Goal: Transaction & Acquisition: Purchase product/service

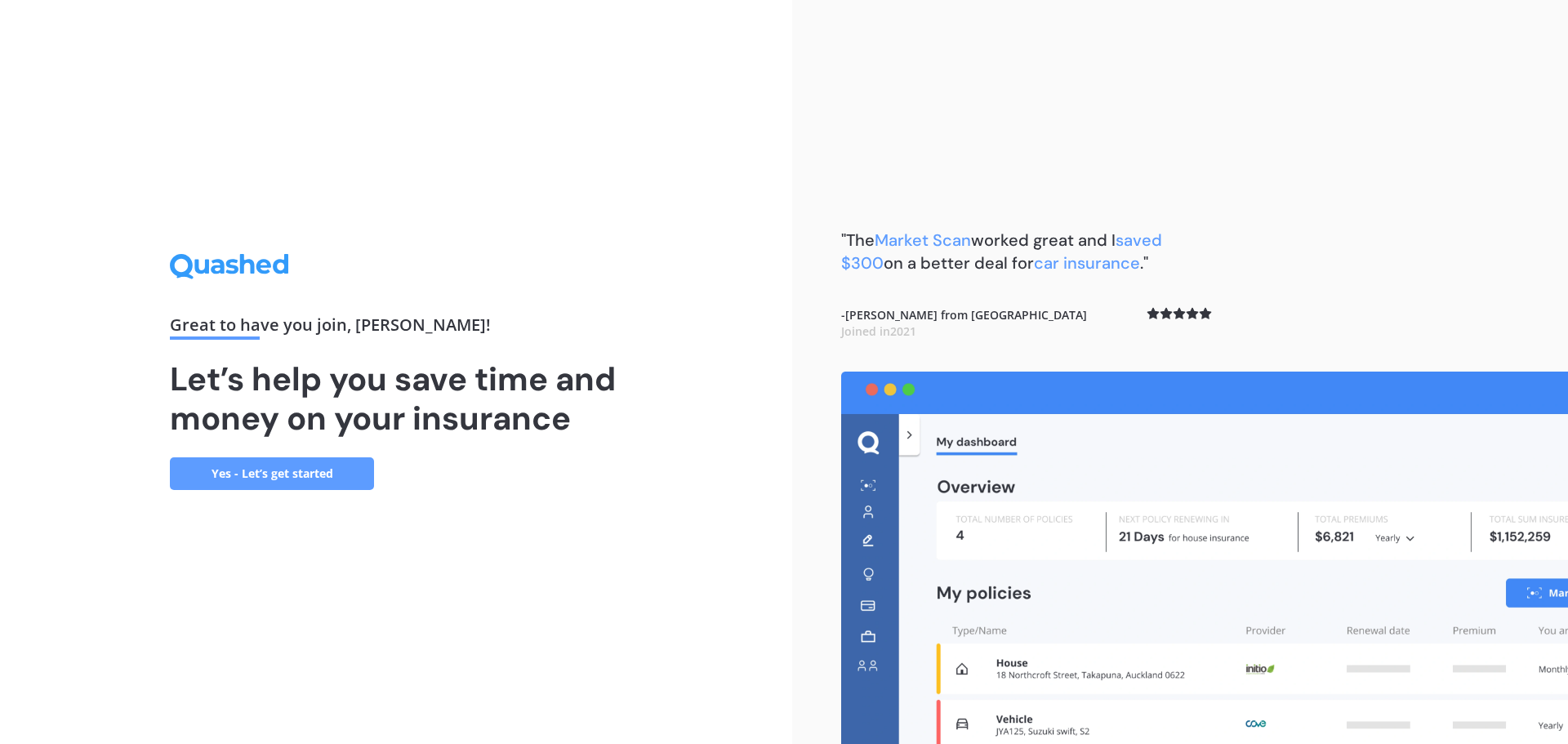
click at [218, 470] on link "Yes - Let’s get started" at bounding box center [271, 473] width 204 height 32
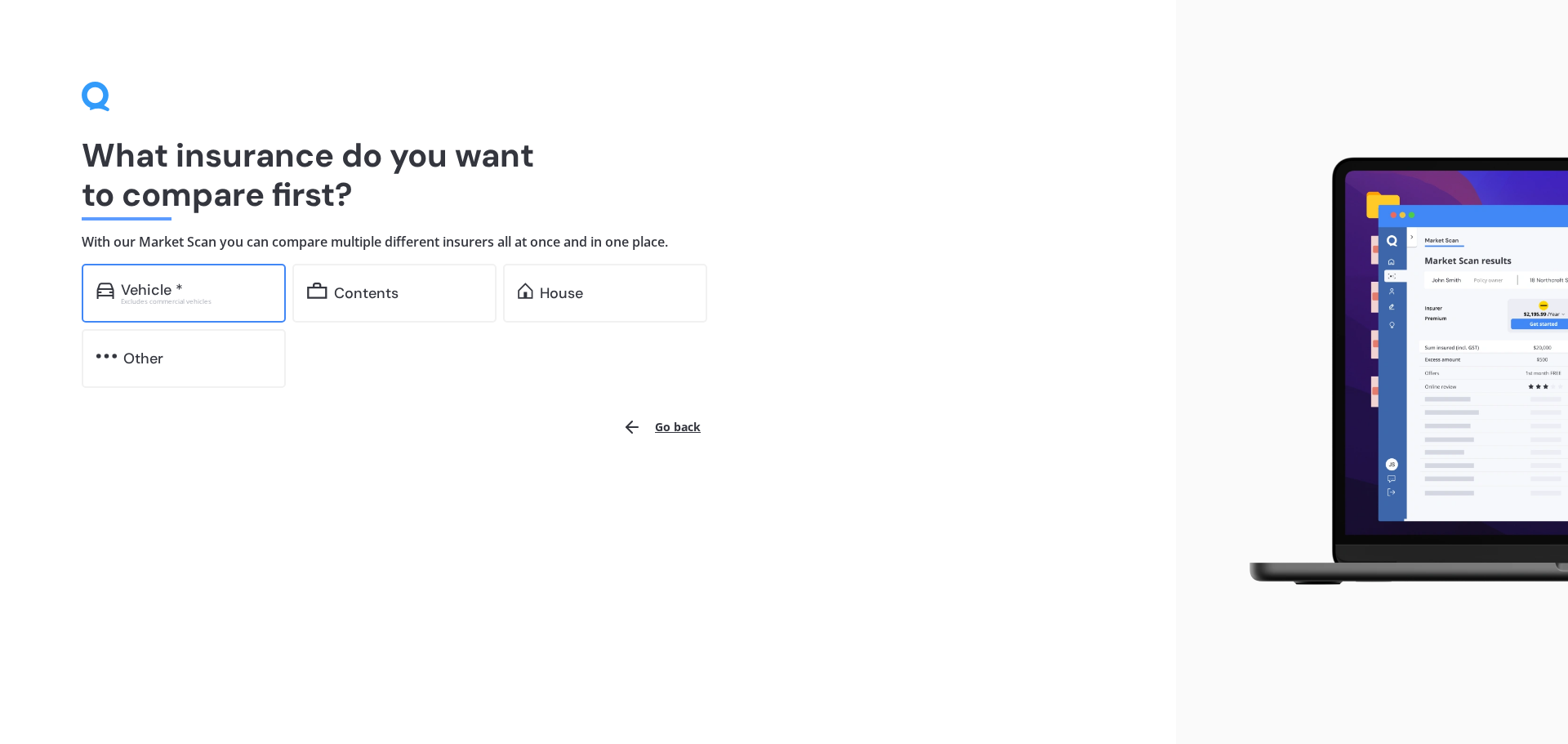
click at [233, 302] on div "Excludes commercial vehicles" at bounding box center [195, 301] width 150 height 6
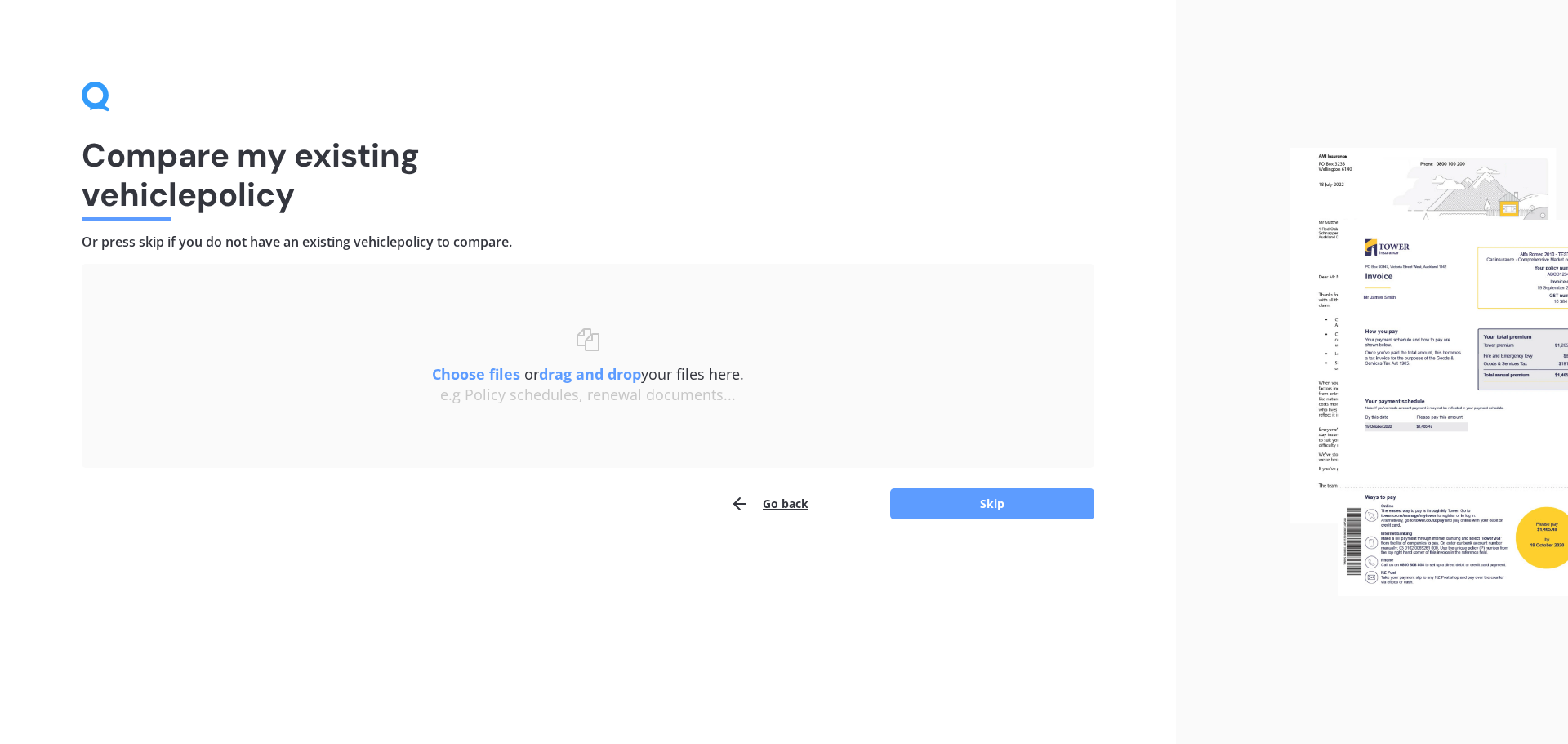
click at [487, 372] on u "Choose files" at bounding box center [477, 373] width 88 height 19
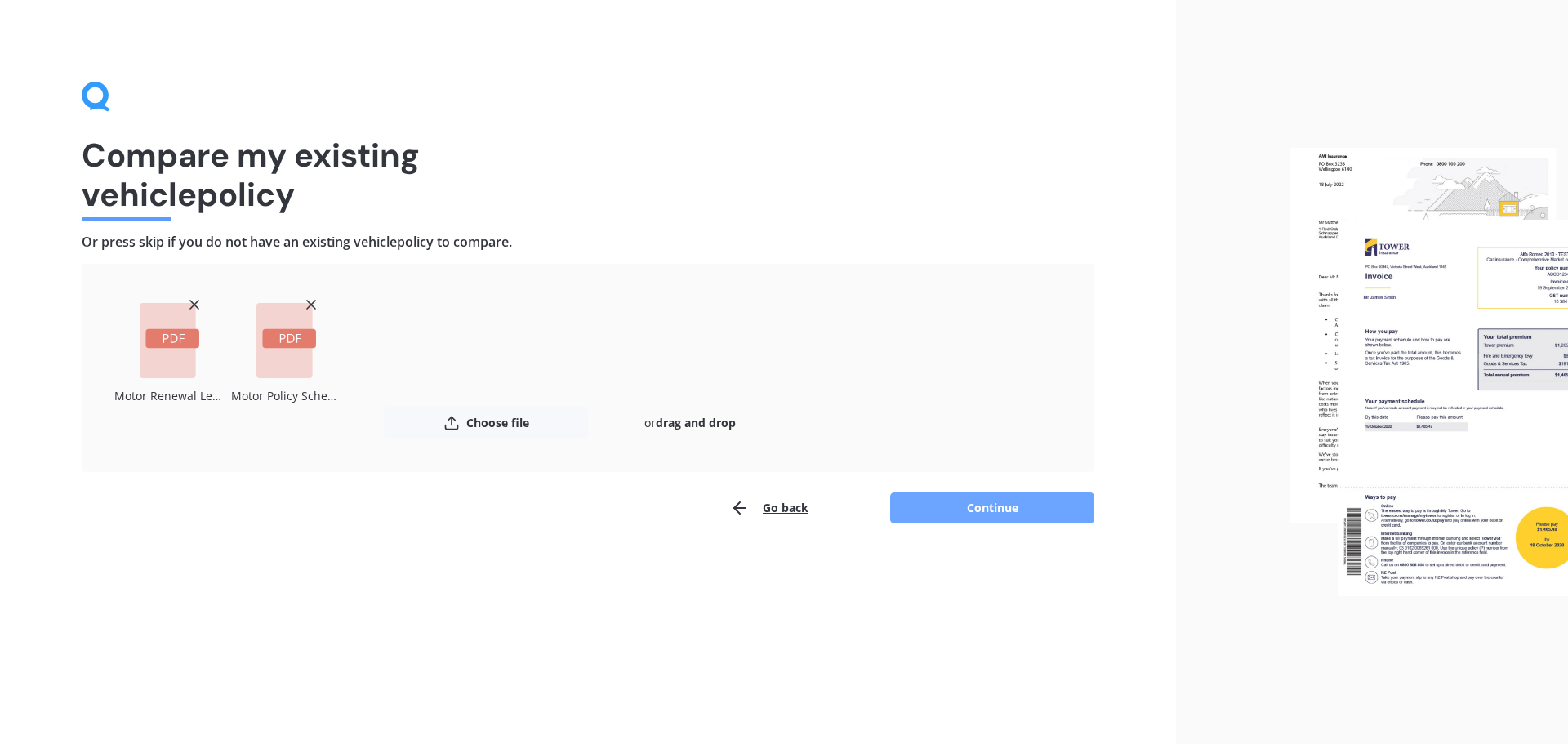
click at [1051, 518] on button "Continue" at bounding box center [992, 508] width 204 height 31
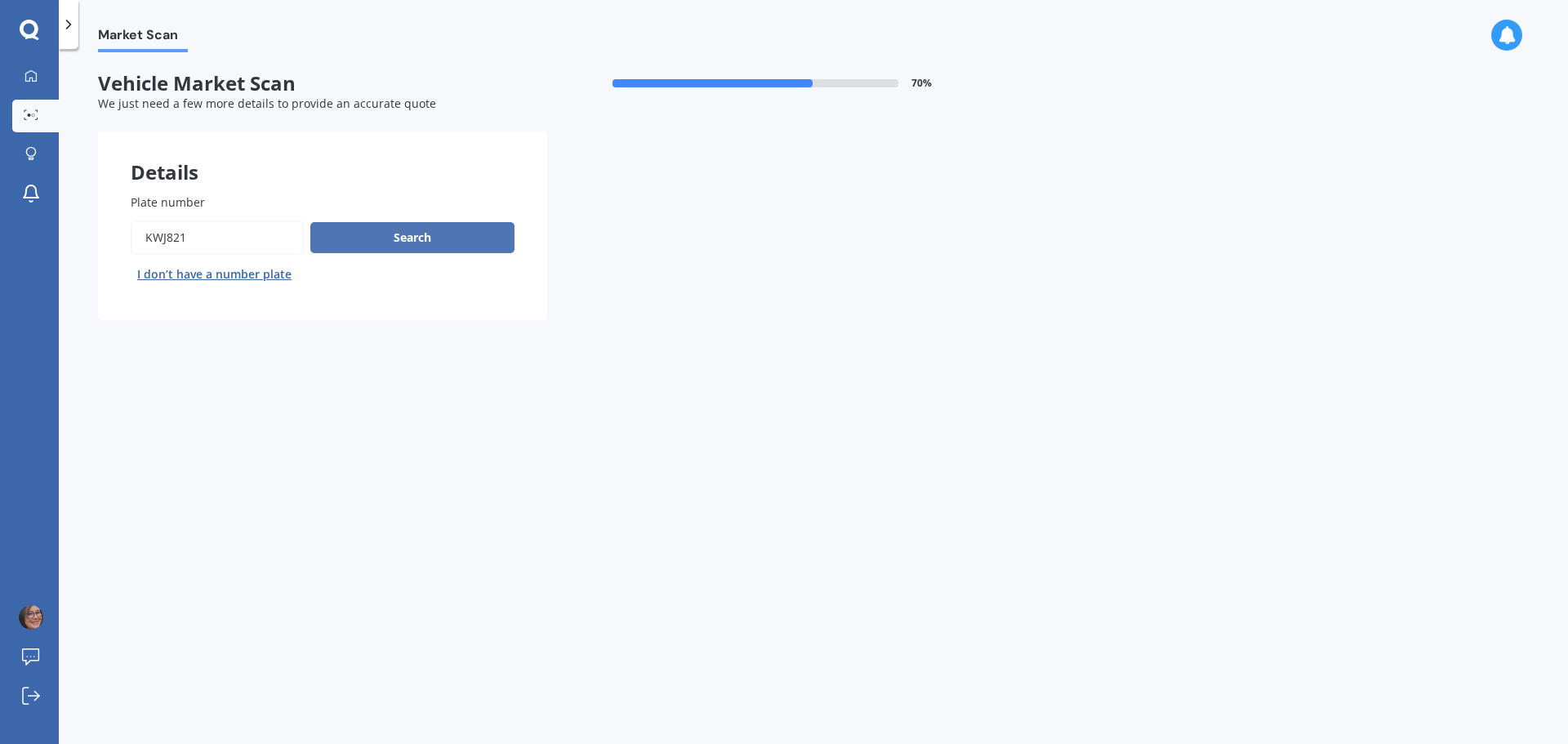
click at [412, 242] on button "Search" at bounding box center [412, 238] width 204 height 31
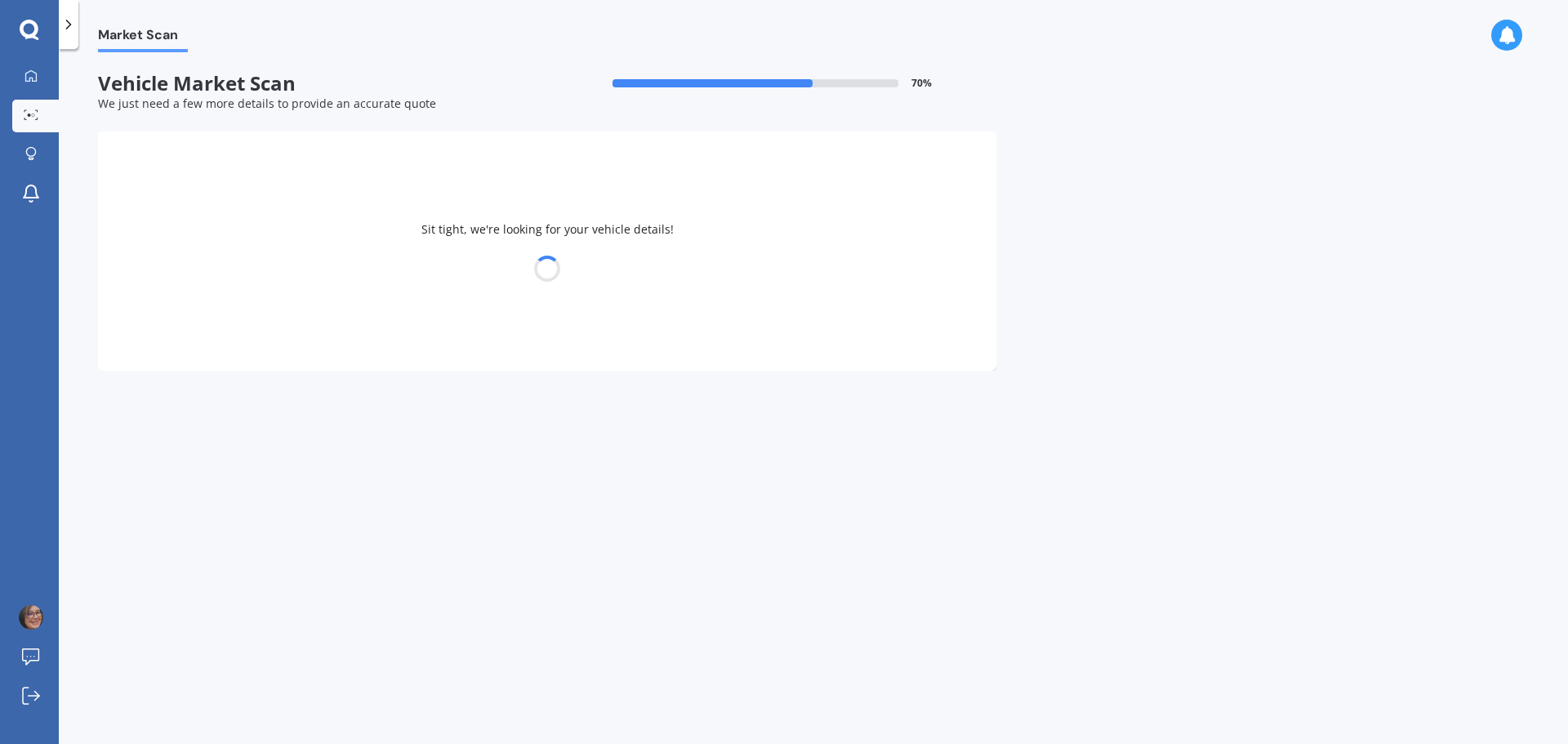
select select "TOYOTA"
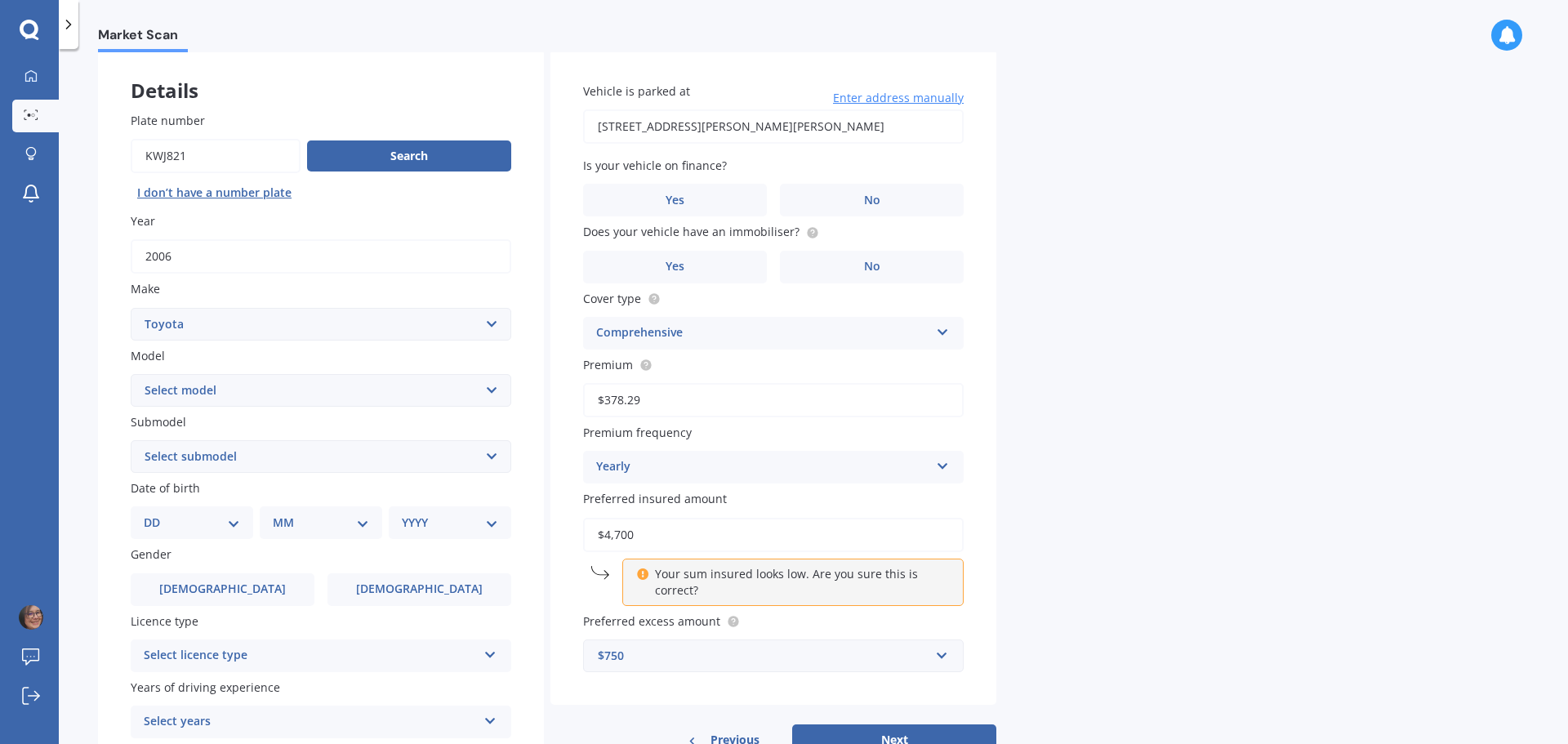
scroll to position [163, 0]
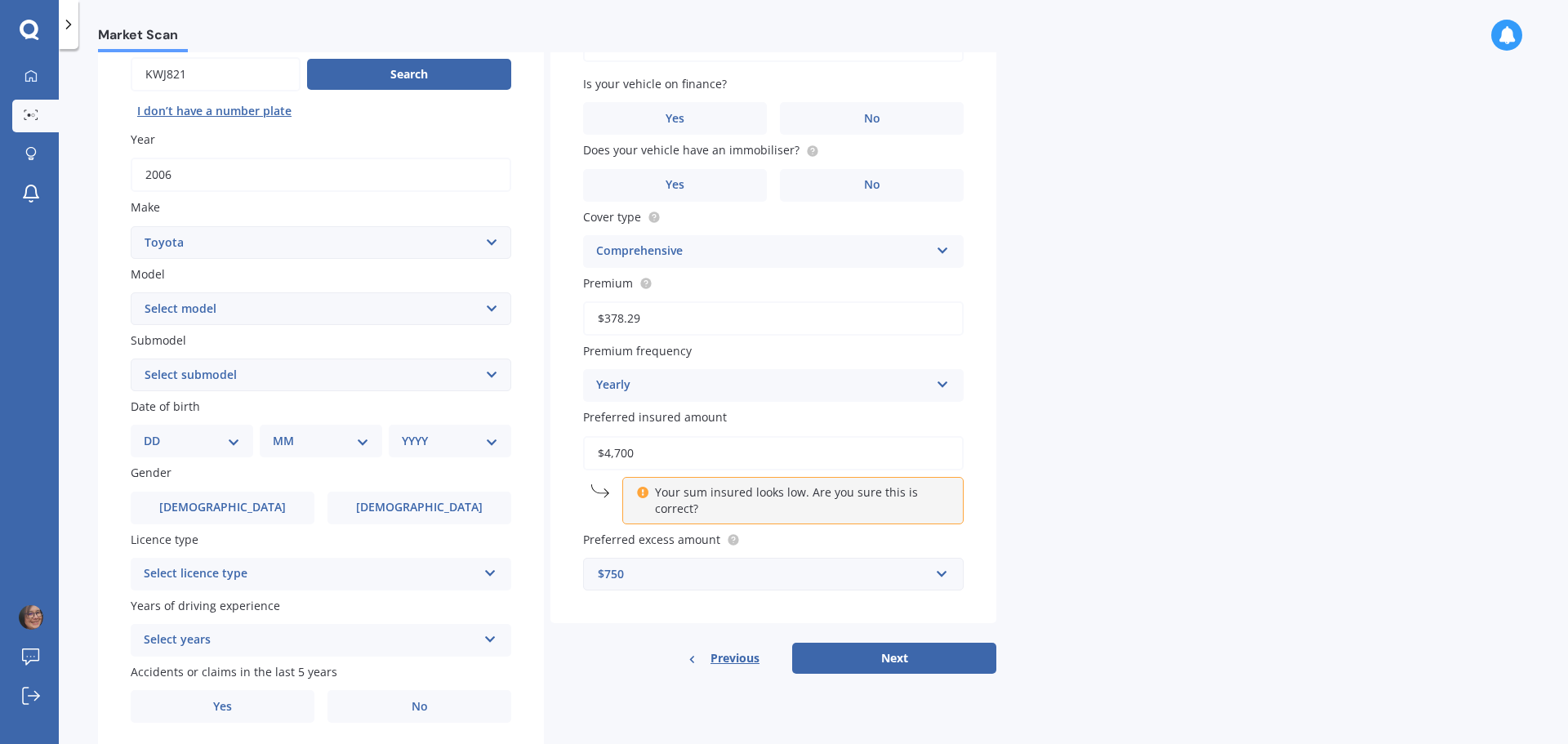
click at [308, 311] on select "Select model 4 Runner 86 [PERSON_NAME] Alphard Altezza Aqua Aristo Aurion Auris…" at bounding box center [321, 308] width 381 height 32
select select "RAV-4"
click at [131, 292] on select "Select model 4 Runner 86 [PERSON_NAME] Alphard Altezza Aqua Aristo Aurion Auris…" at bounding box center [321, 308] width 381 height 32
click at [272, 373] on select "Select submodel Diesel EV GX SUV 2.2/4WD/6AT Hybrid Hybrid 2WD Petrol" at bounding box center [321, 374] width 381 height 32
select select "PETROL"
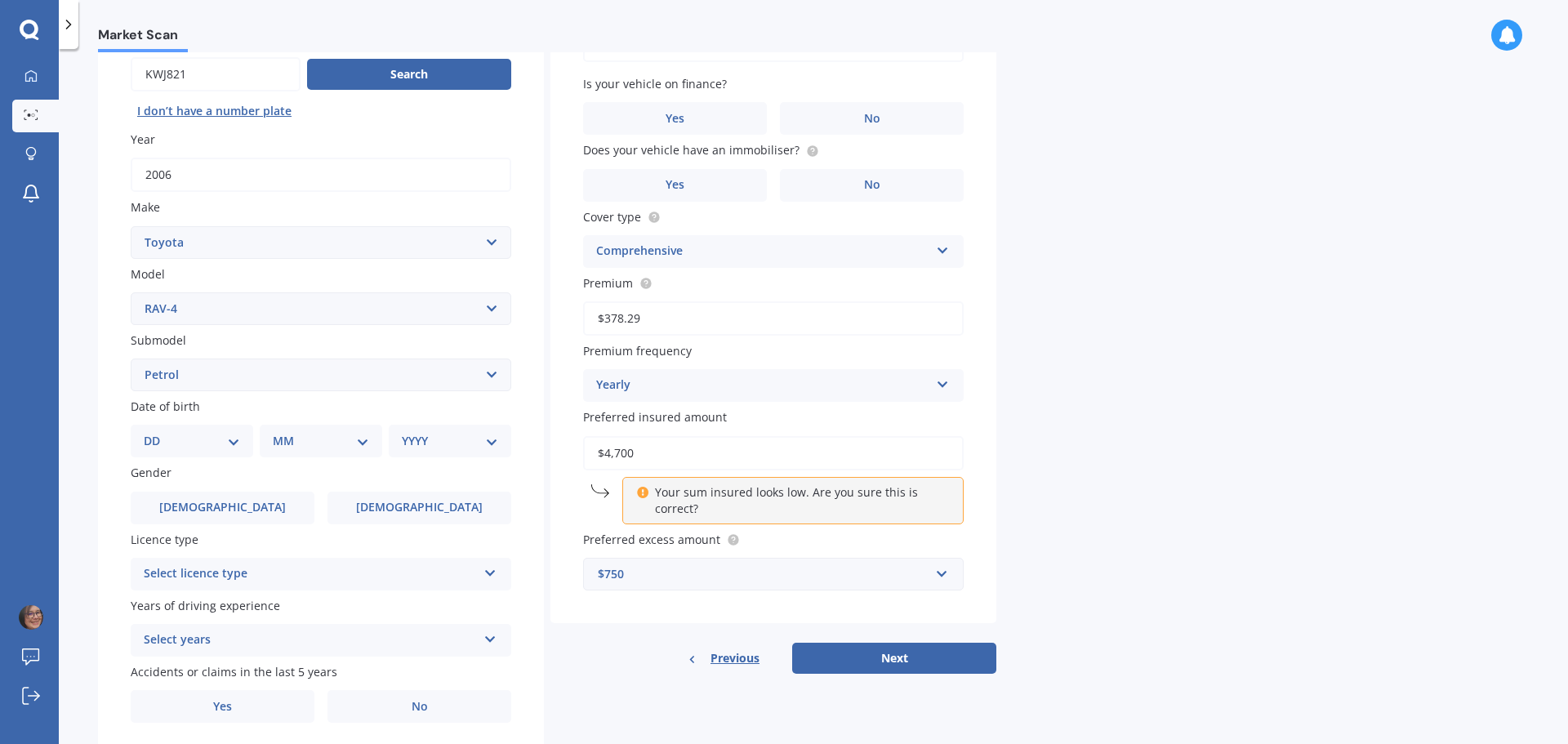
click at [131, 359] on select "Select submodel Diesel EV GX SUV 2.2/4WD/6AT Hybrid Hybrid 2WD Petrol" at bounding box center [321, 374] width 381 height 32
click at [216, 435] on select "DD 01 02 03 04 05 06 07 08 09 10 11 12 13 14 15 16 17 18 19 20 21 22 23 24 25 2…" at bounding box center [192, 441] width 97 height 18
select select "30"
click at [157, 432] on select "DD 01 02 03 04 05 06 07 08 09 10 11 12 13 14 15 16 17 18 19 20 21 22 23 24 25 2…" at bounding box center [192, 441] width 97 height 18
click at [323, 441] on select "MM 01 02 03 04 05 06 07 08 09 10 11 12" at bounding box center [324, 441] width 89 height 18
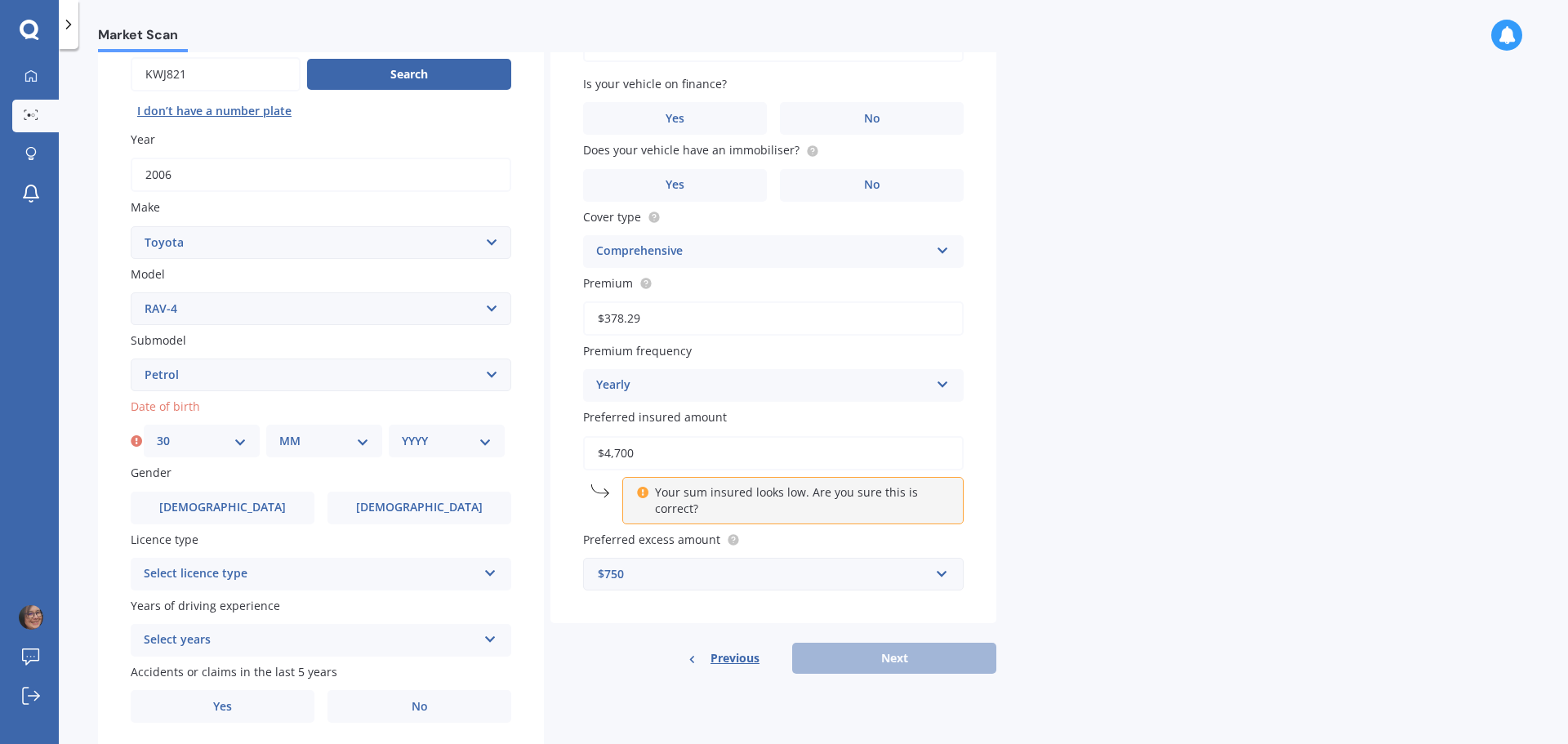
select select "06"
click at [279, 432] on select "MM 01 02 03 04 05 06 07 08 09 10 11 12" at bounding box center [324, 441] width 89 height 18
click at [204, 441] on select "DD 01 02 03 04 05 06 07 08 09 10 11 12 13 14 15 16 17 18 19 20 21 22 23 24 25 2…" at bounding box center [201, 441] width 89 height 18
select select "22"
click at [157, 432] on select "DD 01 02 03 04 05 06 07 08 09 10 11 12 13 14 15 16 17 18 19 20 21 22 23 24 25 2…" at bounding box center [201, 441] width 89 height 18
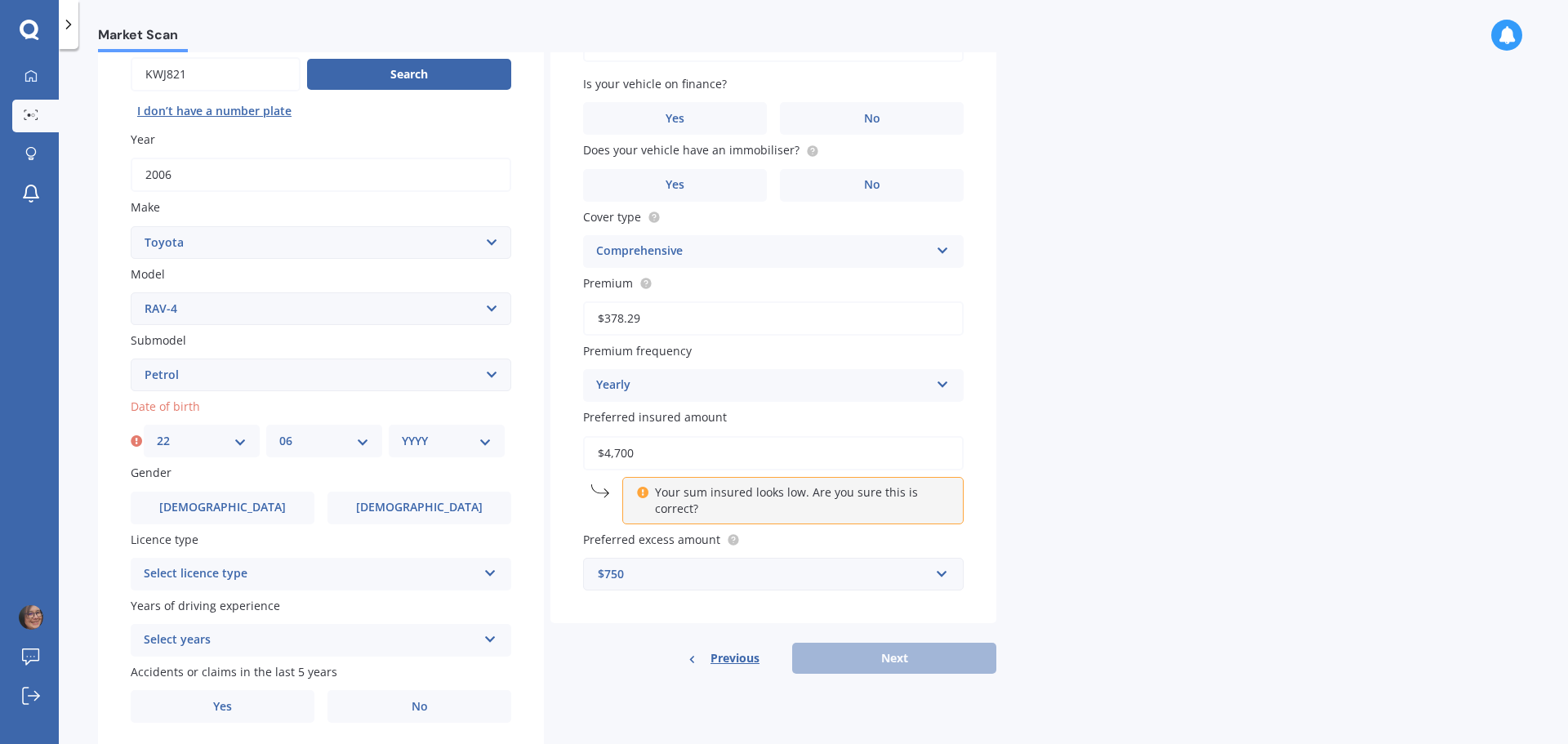
click at [322, 435] on select "MM 01 02 03 04 05 06 07 08 09 10 11 12" at bounding box center [324, 441] width 89 height 18
select select "10"
click at [279, 432] on select "MM 01 02 03 04 05 06 07 08 09 10 11 12" at bounding box center [324, 441] width 89 height 18
click at [453, 444] on select "YYYY 2025 2024 2023 2022 2021 2020 2019 2018 2017 2016 2015 2014 2013 2012 2011…" at bounding box center [446, 441] width 89 height 18
select select "1959"
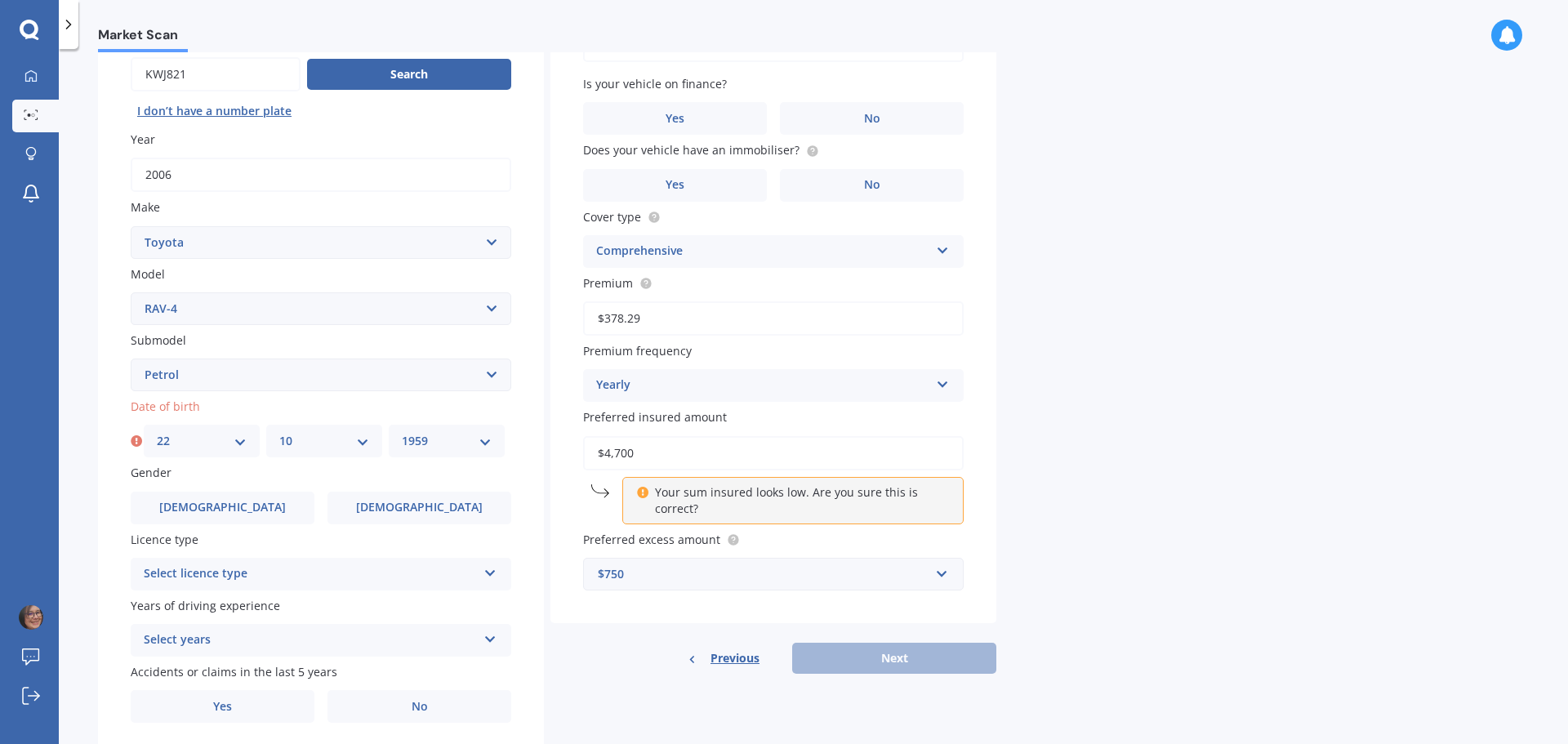
click at [402, 432] on select "YYYY 2025 2024 2023 2022 2021 2020 2019 2018 2017 2016 2015 2014 2013 2012 2011…" at bounding box center [446, 441] width 89 height 18
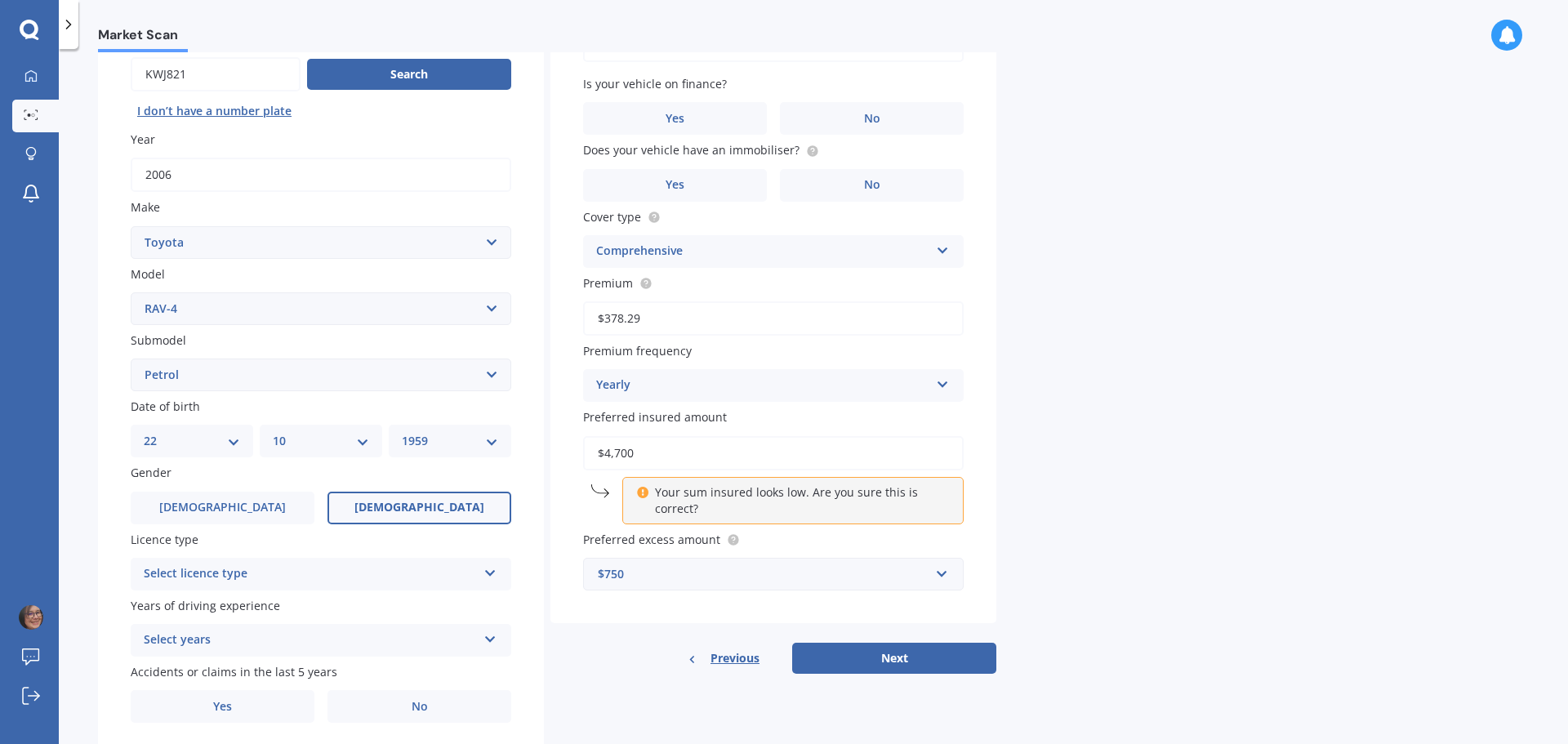
click at [398, 511] on span "[DEMOGRAPHIC_DATA]" at bounding box center [419, 507] width 130 height 14
click at [0, 0] on input "[DEMOGRAPHIC_DATA]" at bounding box center [0, 0] width 0 height 0
click at [373, 573] on div "Select licence type" at bounding box center [310, 573] width 333 height 19
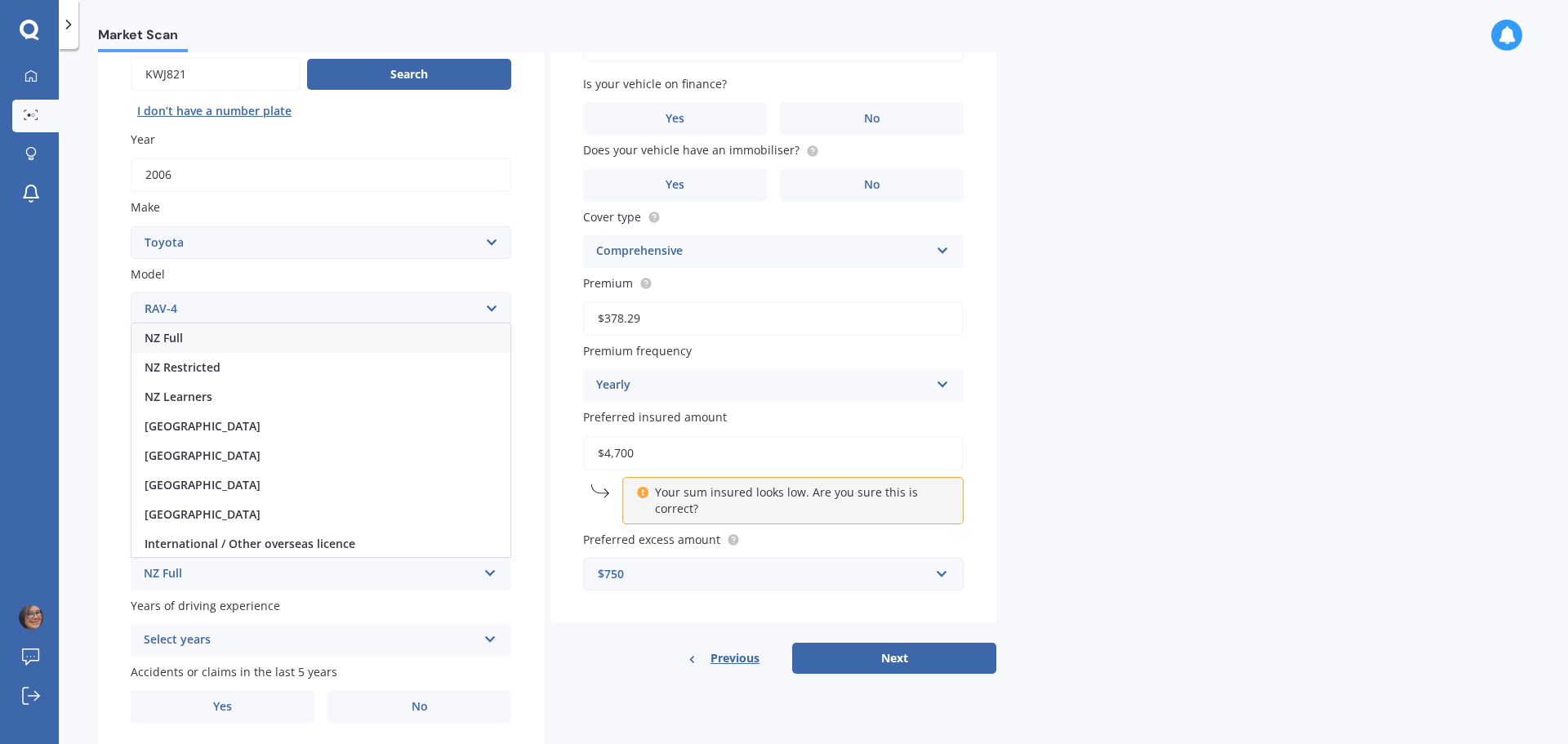
click at [240, 345] on div "NZ Full" at bounding box center [321, 338] width 379 height 30
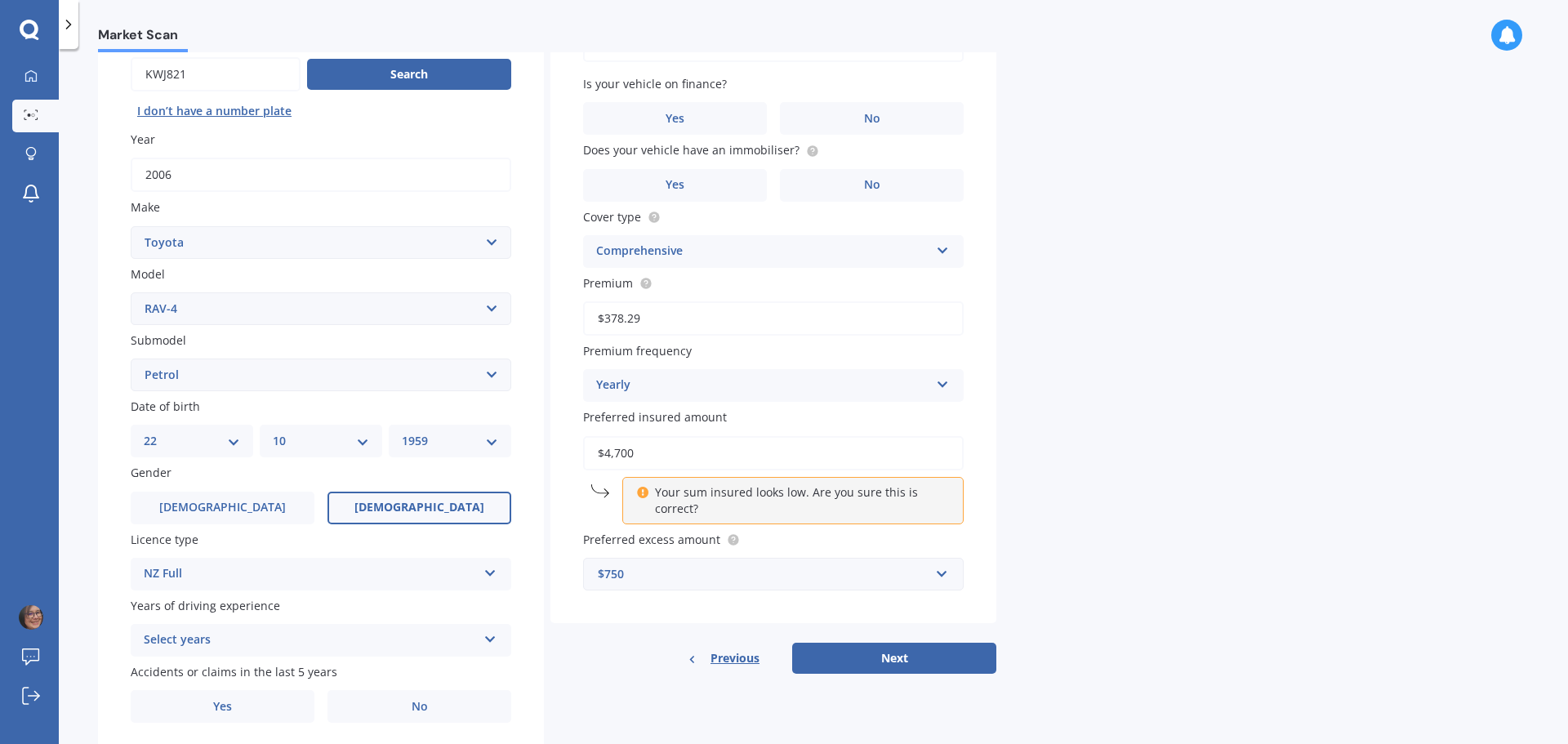
scroll to position [218, 0]
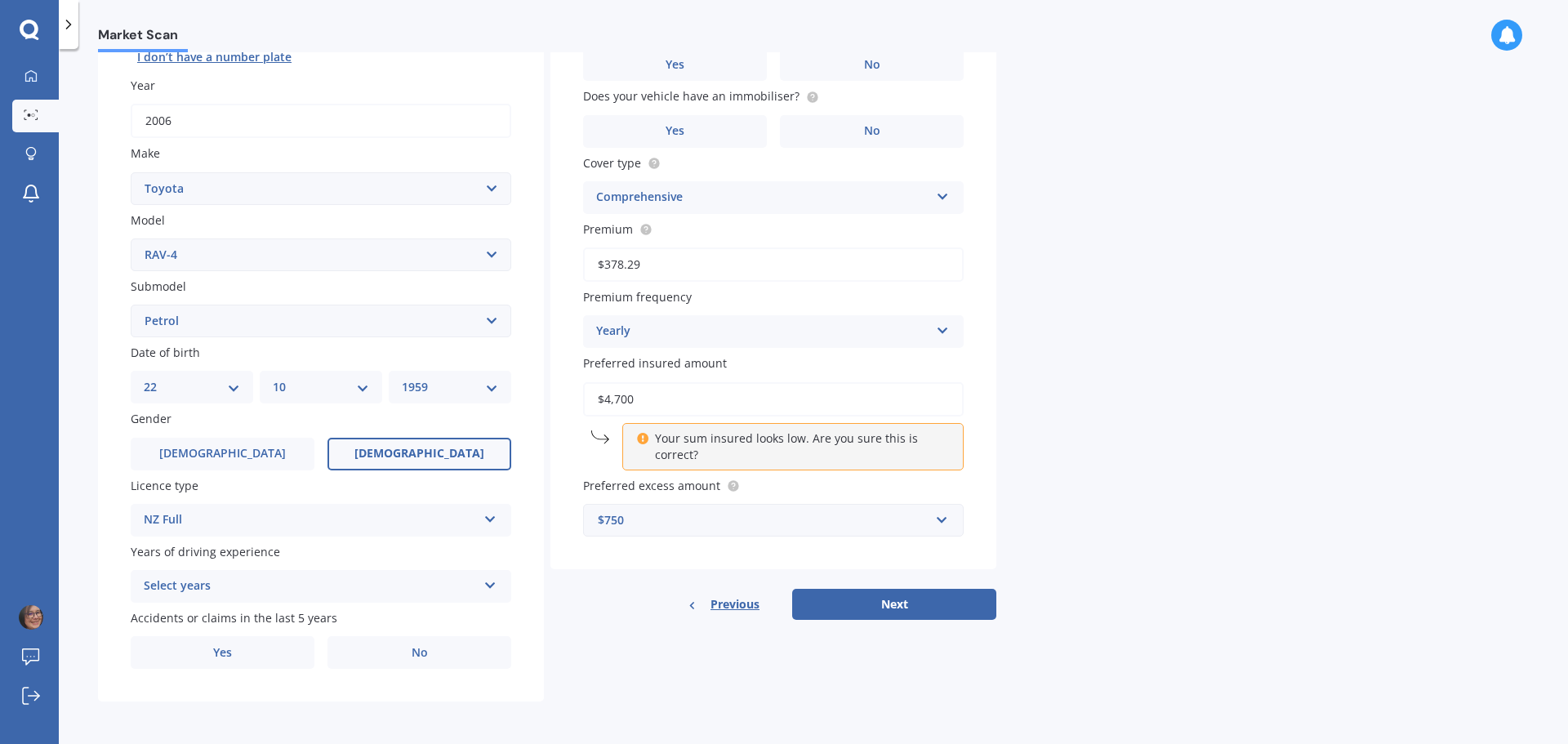
click at [313, 573] on div "Select years 5 or more years 4 years 3 years 2 years 1 year" at bounding box center [321, 585] width 381 height 32
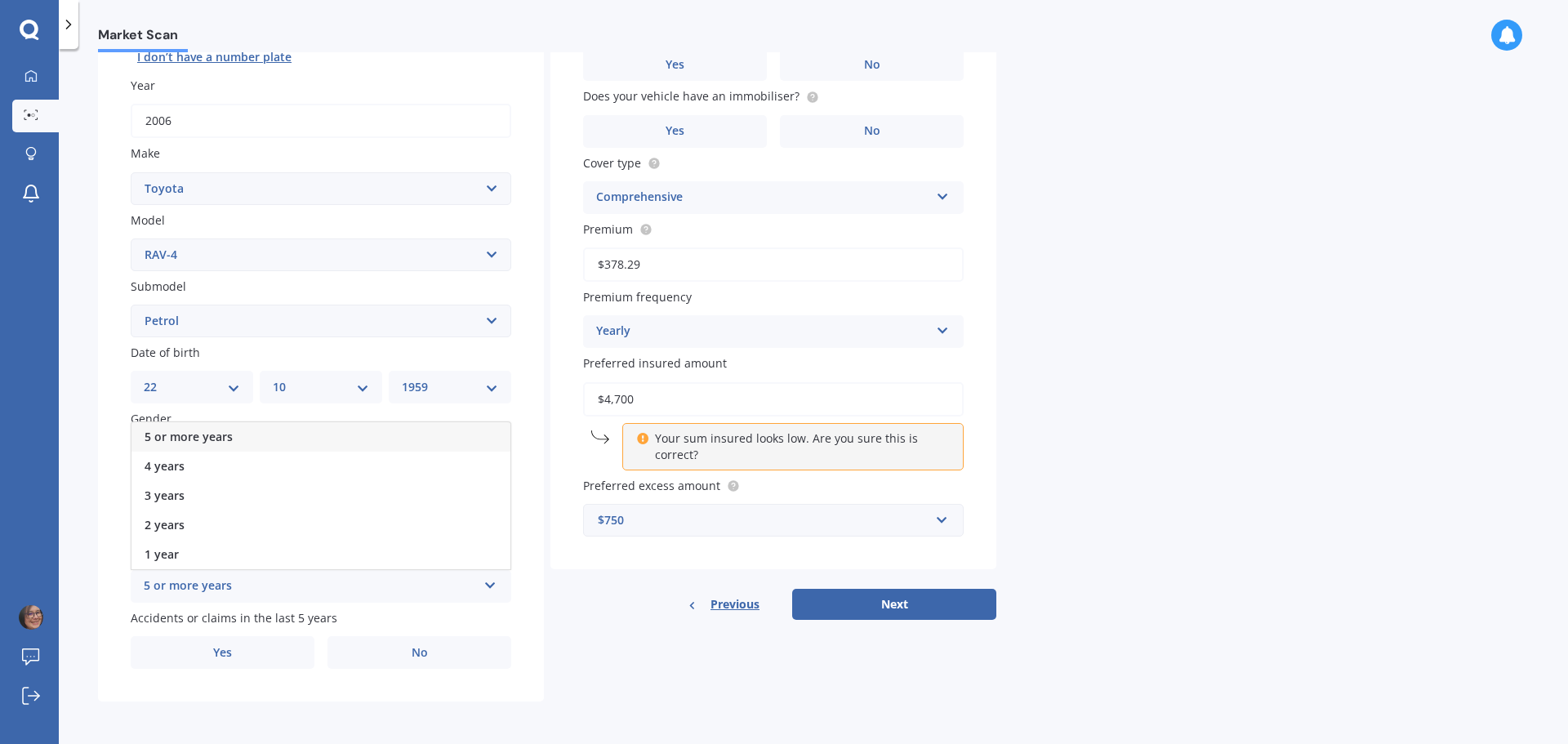
click at [269, 433] on div "5 or more years" at bounding box center [321, 437] width 379 height 30
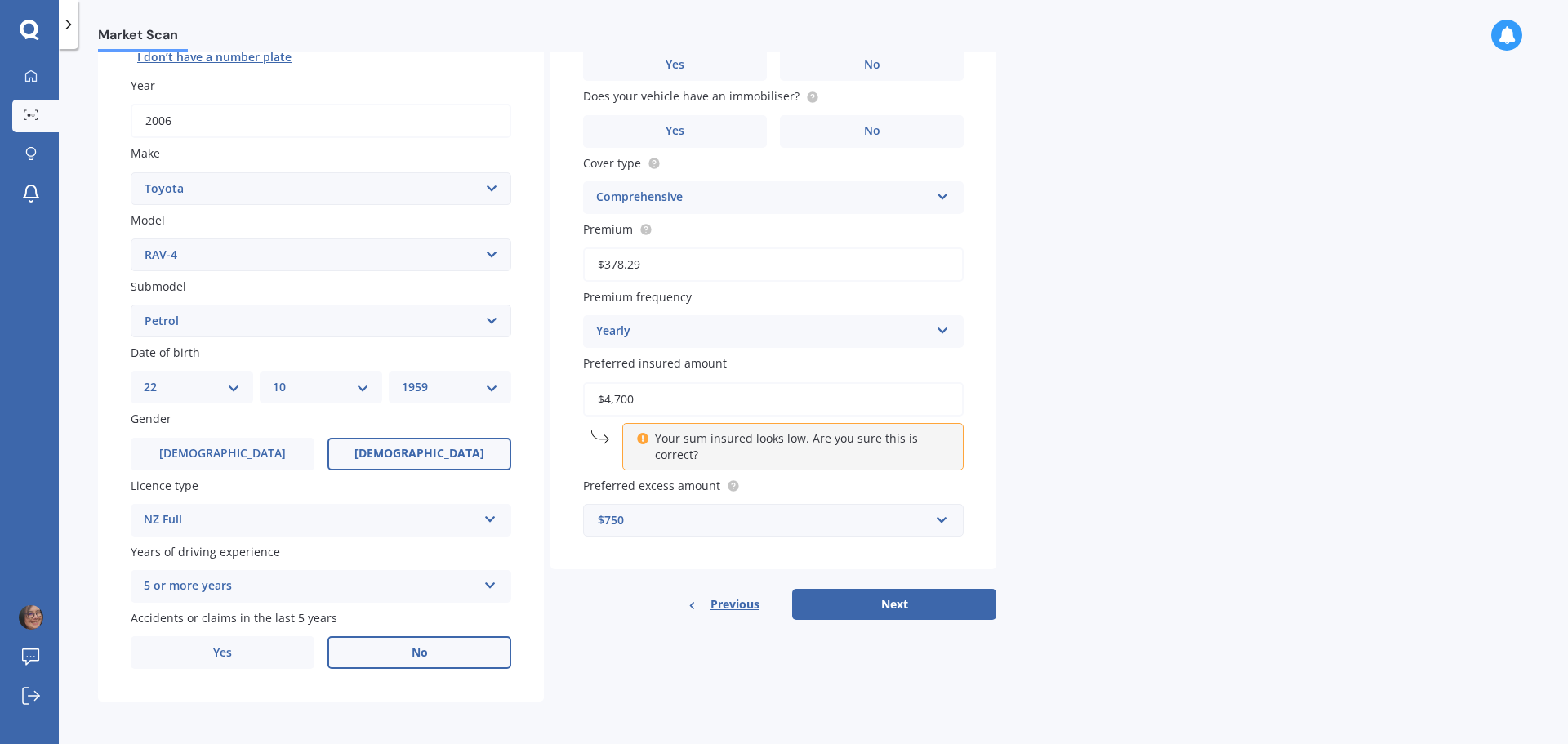
click at [377, 655] on label "No" at bounding box center [419, 652] width 183 height 32
click at [0, 0] on input "No" at bounding box center [0, 0] width 0 height 0
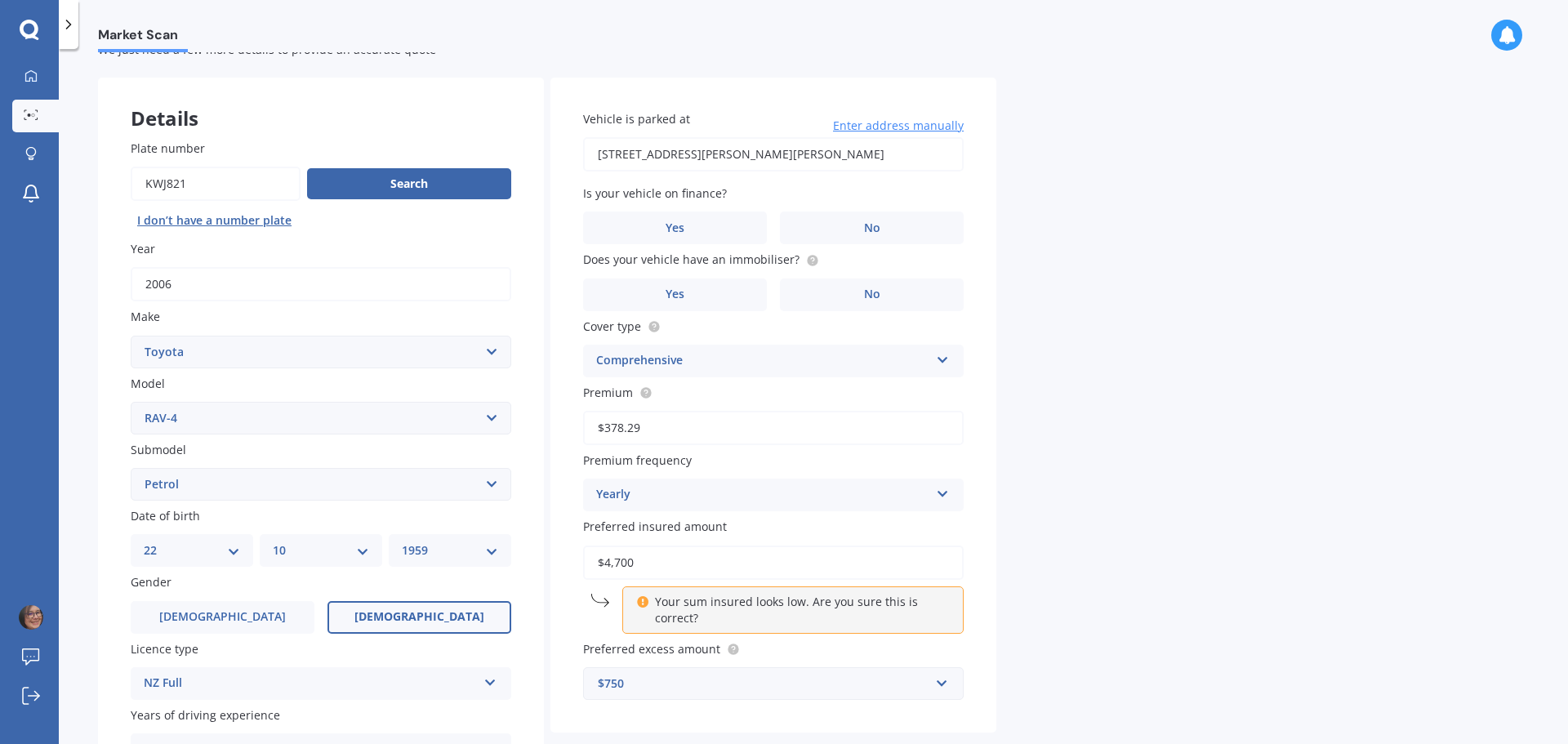
scroll to position [0, 0]
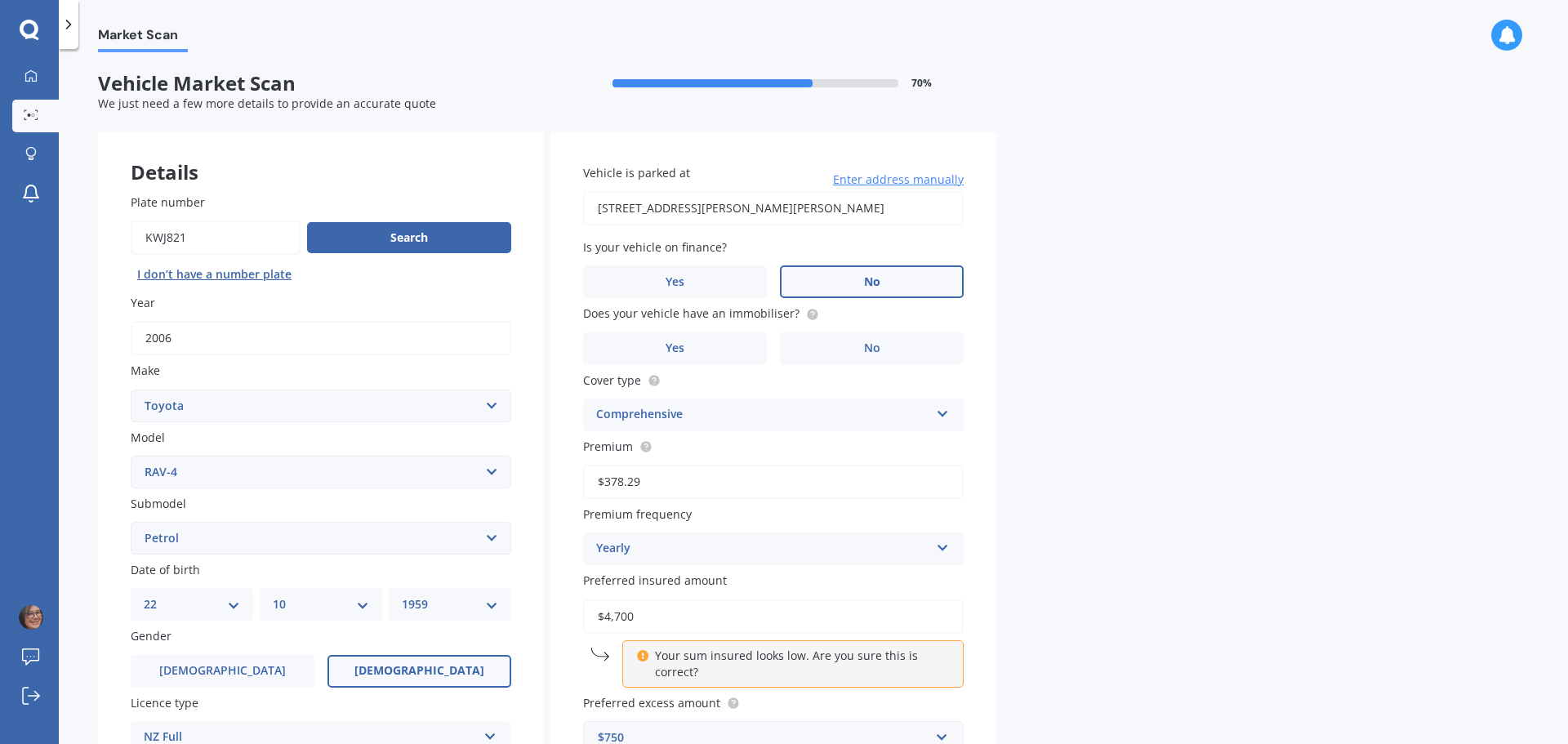
click at [875, 277] on span "No" at bounding box center [872, 282] width 17 height 14
click at [0, 0] on input "No" at bounding box center [0, 0] width 0 height 0
click at [874, 356] on label "No" at bounding box center [871, 348] width 183 height 32
click at [0, 0] on input "No" at bounding box center [0, 0] width 0 height 0
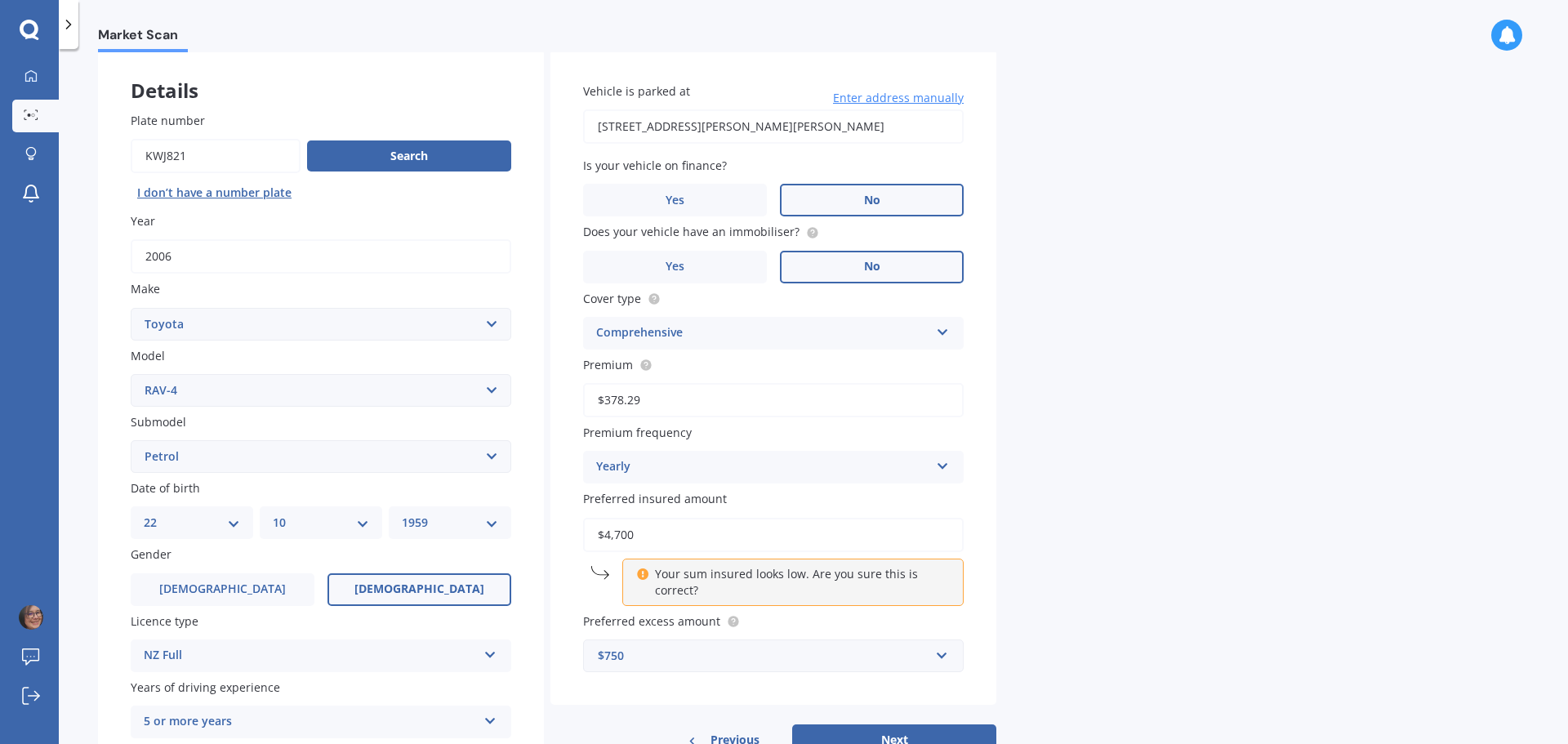
scroll to position [218, 0]
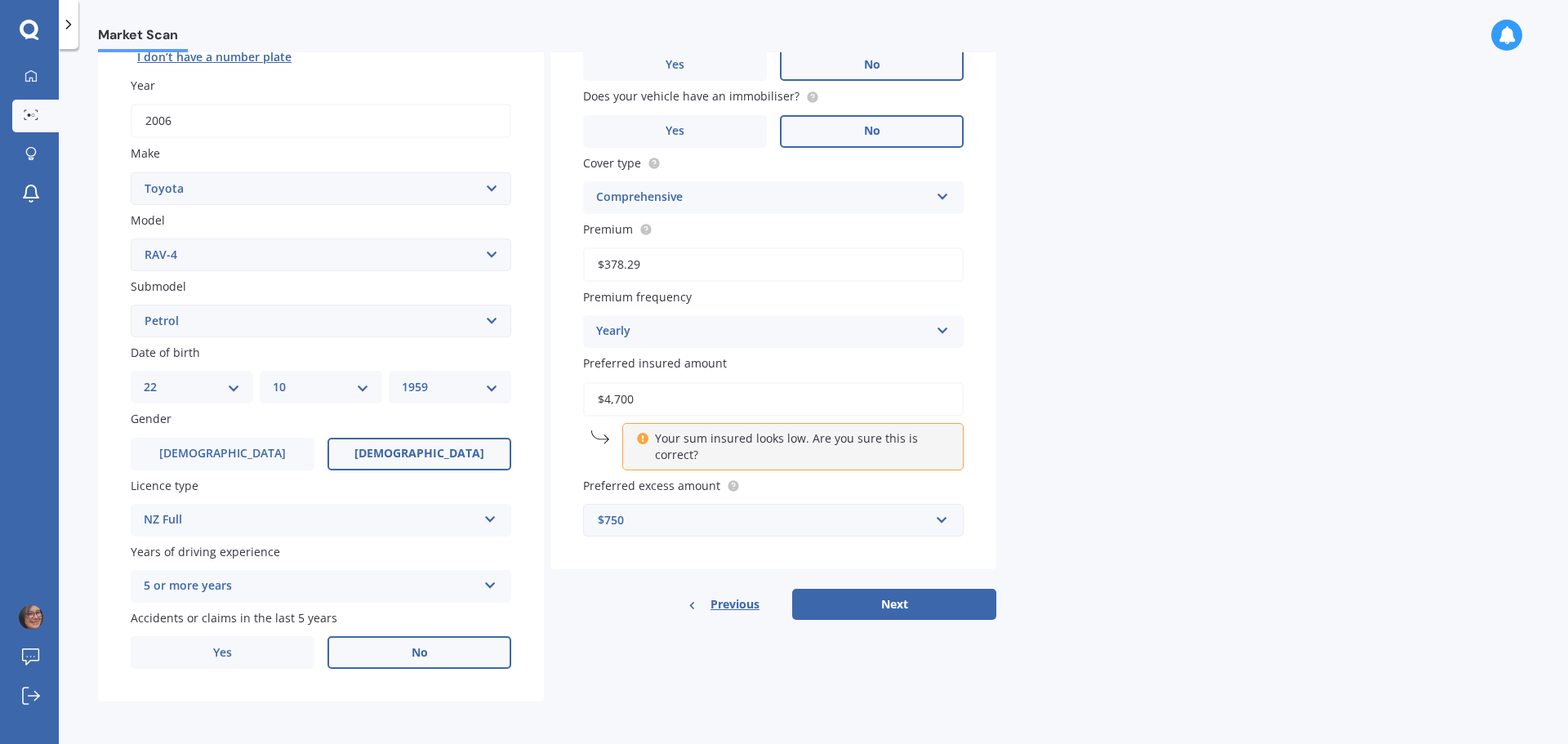
click at [847, 523] on div "$750" at bounding box center [764, 520] width 332 height 18
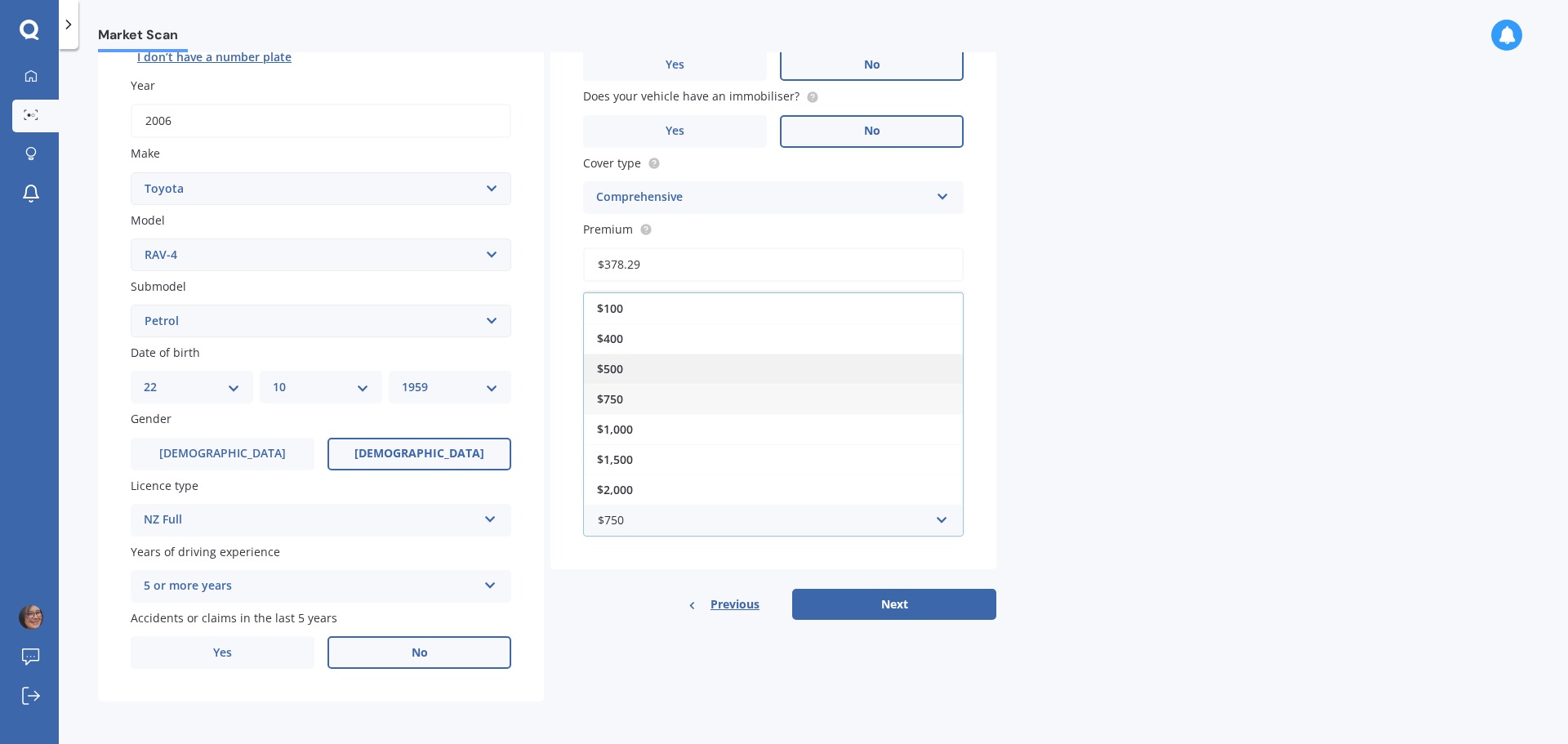
click at [827, 379] on div "$500" at bounding box center [772, 369] width 379 height 30
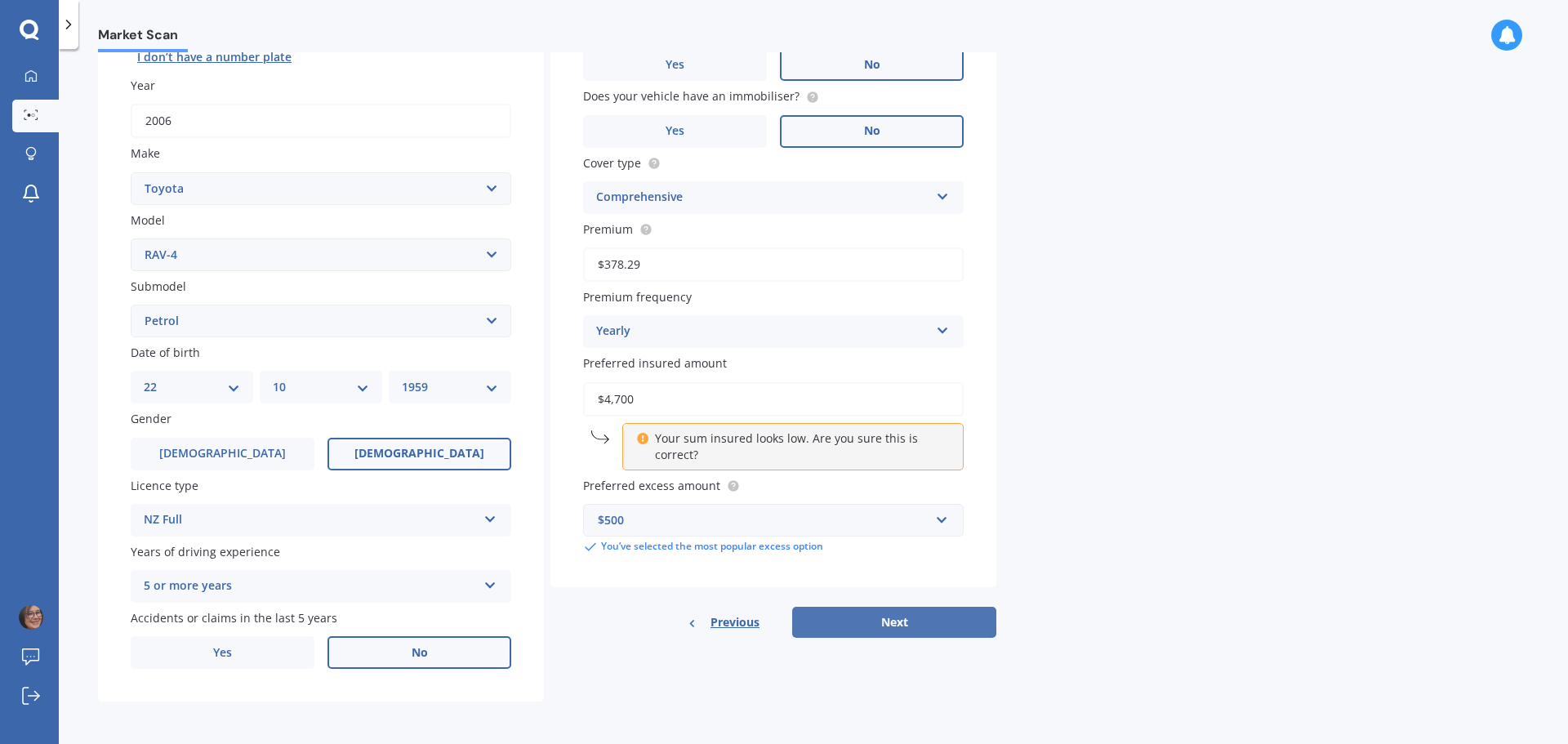
click at [906, 617] on button "Next" at bounding box center [893, 622] width 204 height 31
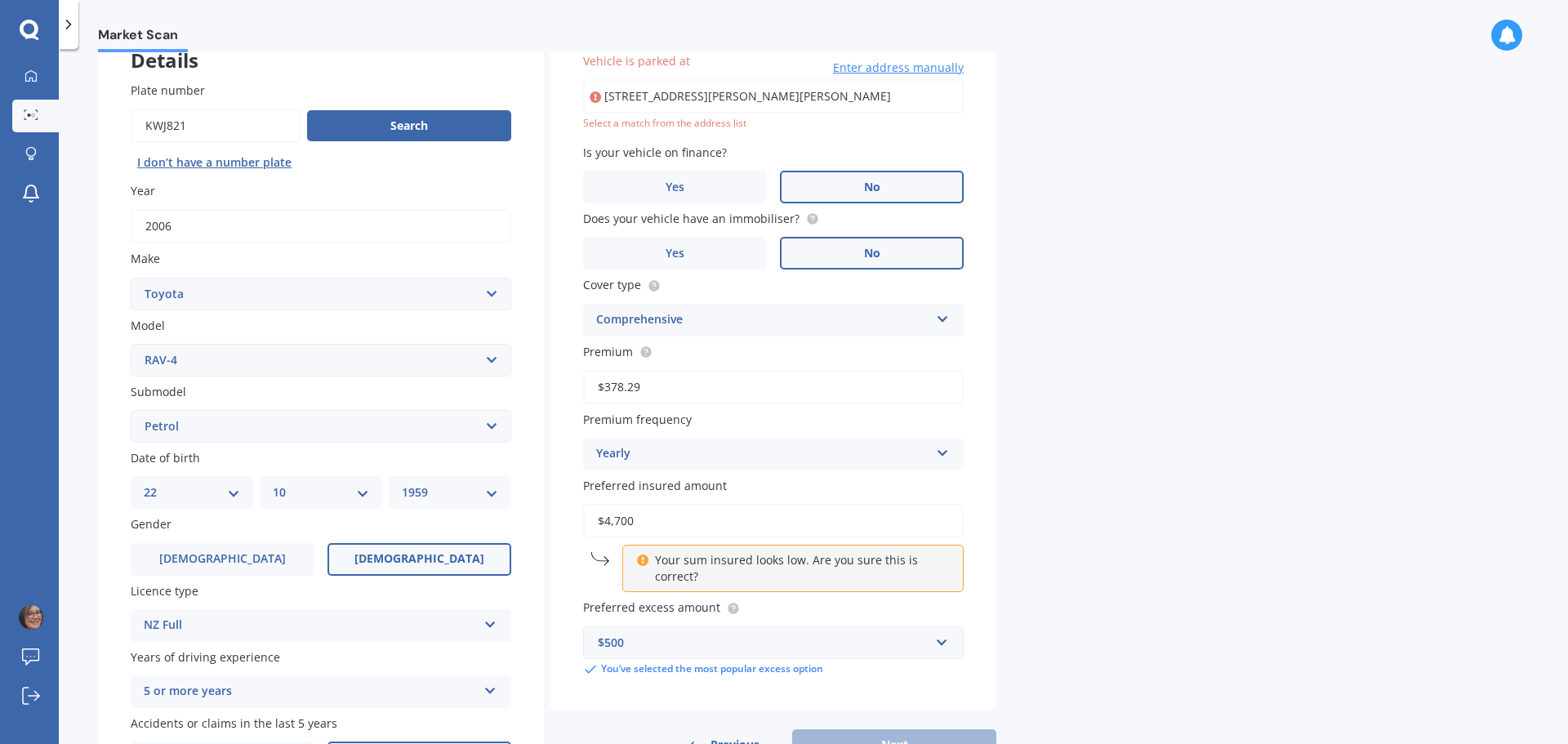
type input "[STREET_ADDRESS][PERSON_NAME][PERSON_NAME]"
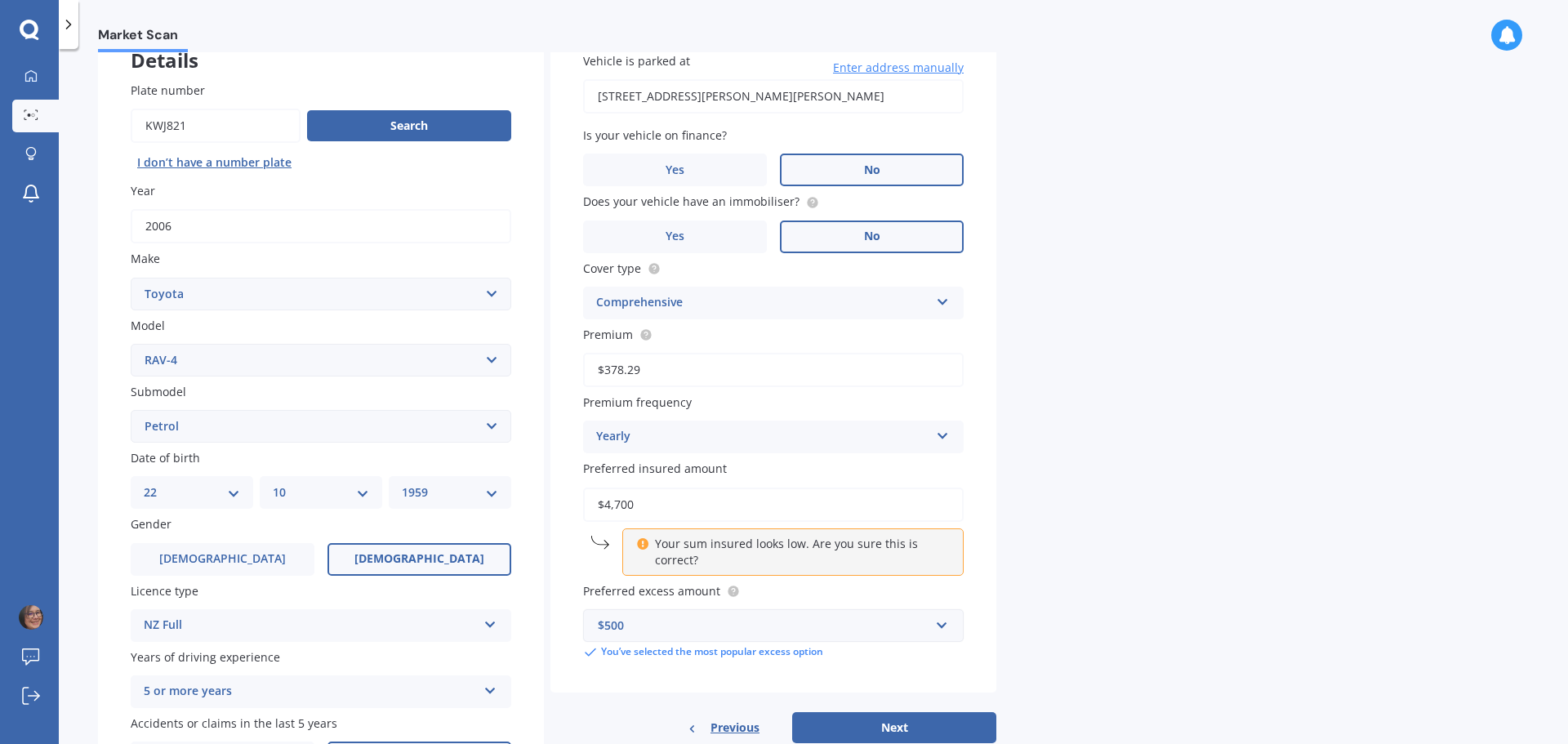
scroll to position [218, 0]
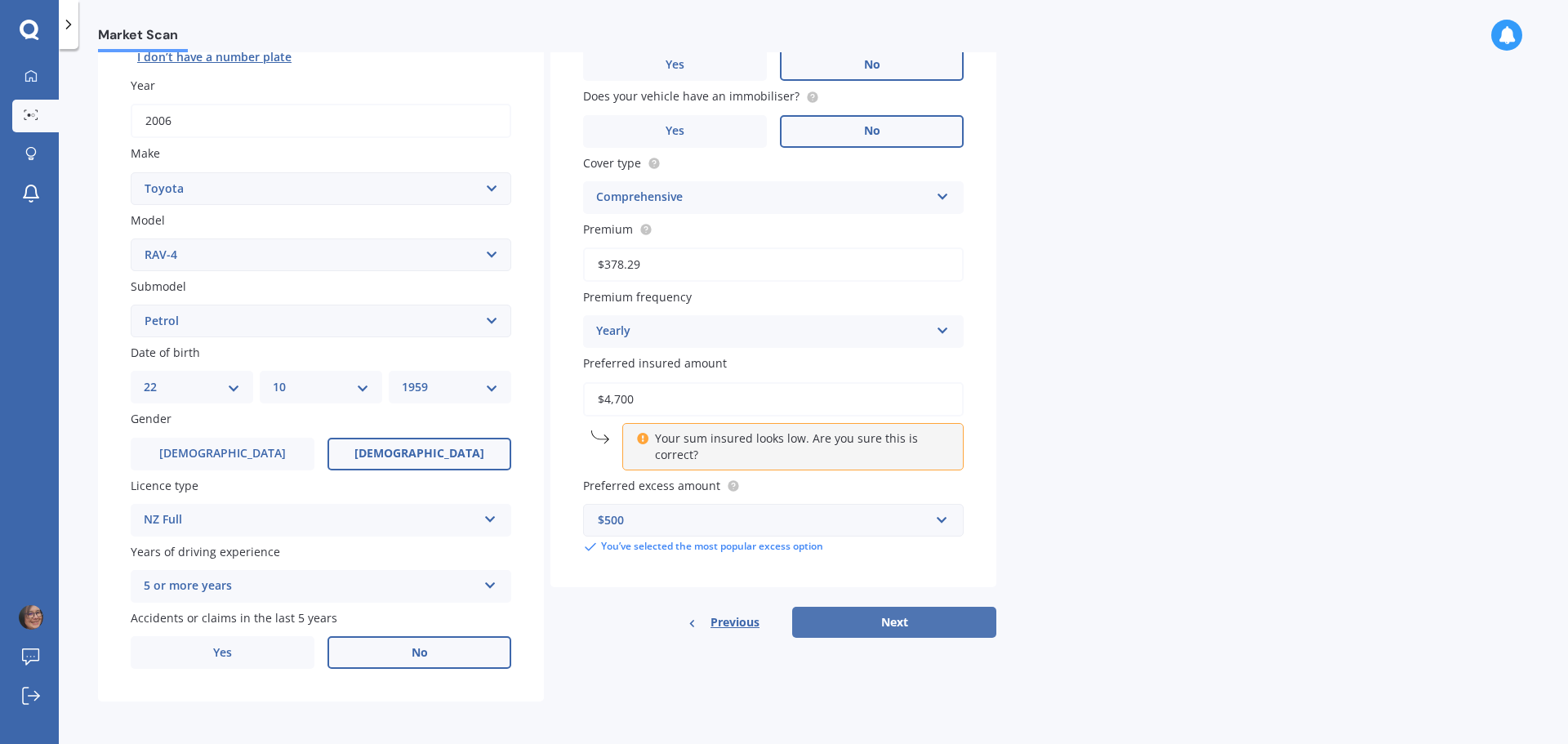
click at [874, 625] on button "Next" at bounding box center [893, 622] width 204 height 31
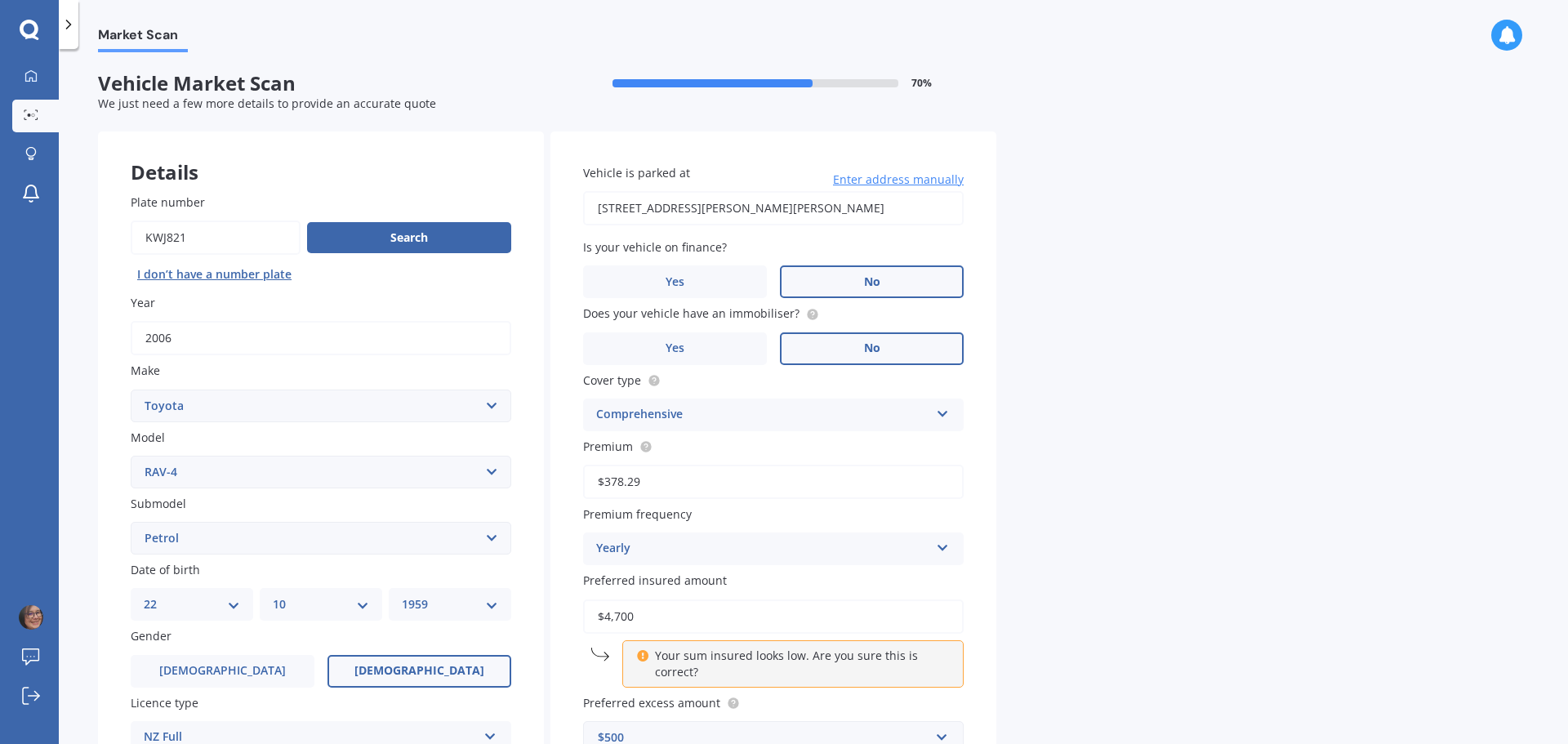
select select "22"
select select "10"
select select "1959"
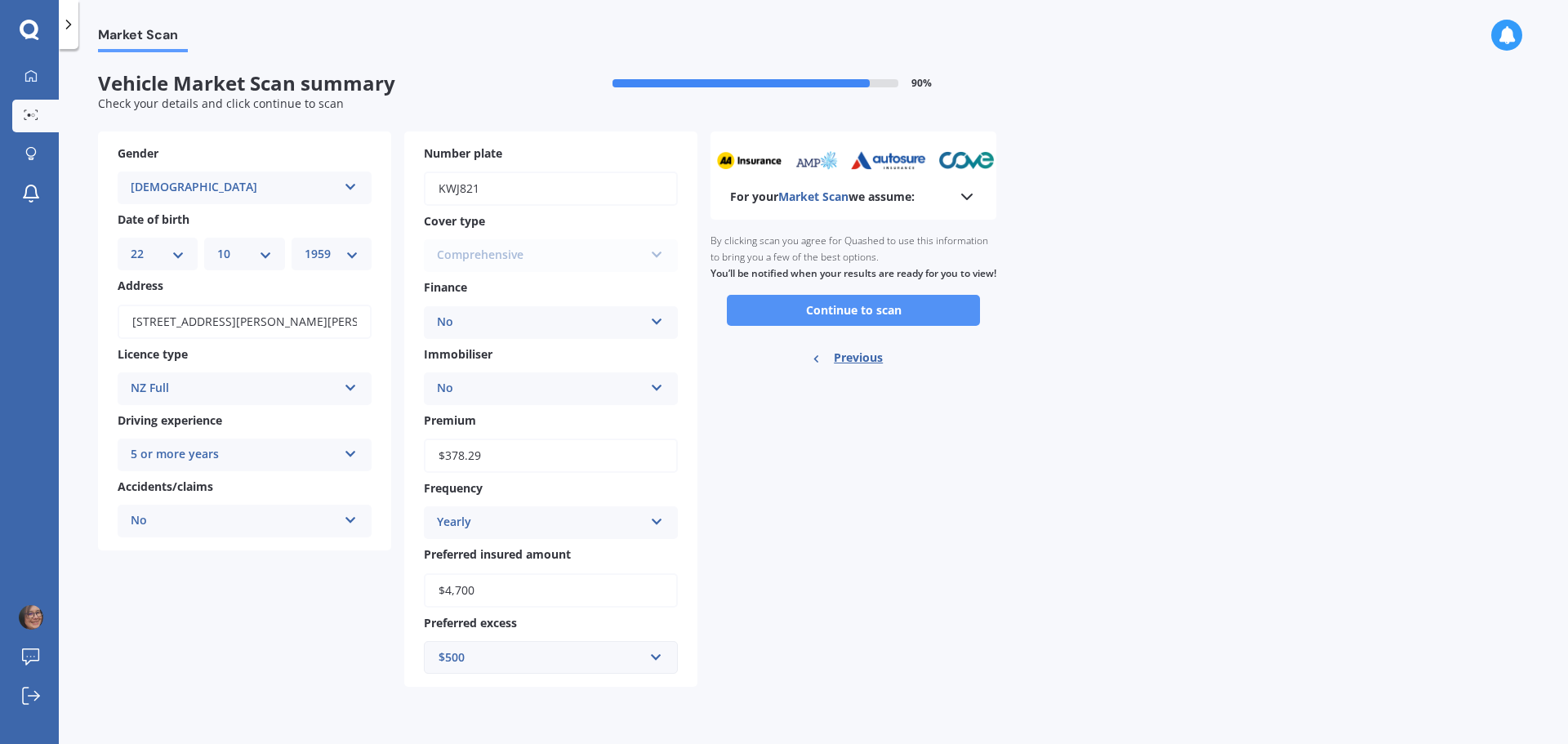
click at [935, 324] on button "Continue to scan" at bounding box center [854, 311] width 253 height 31
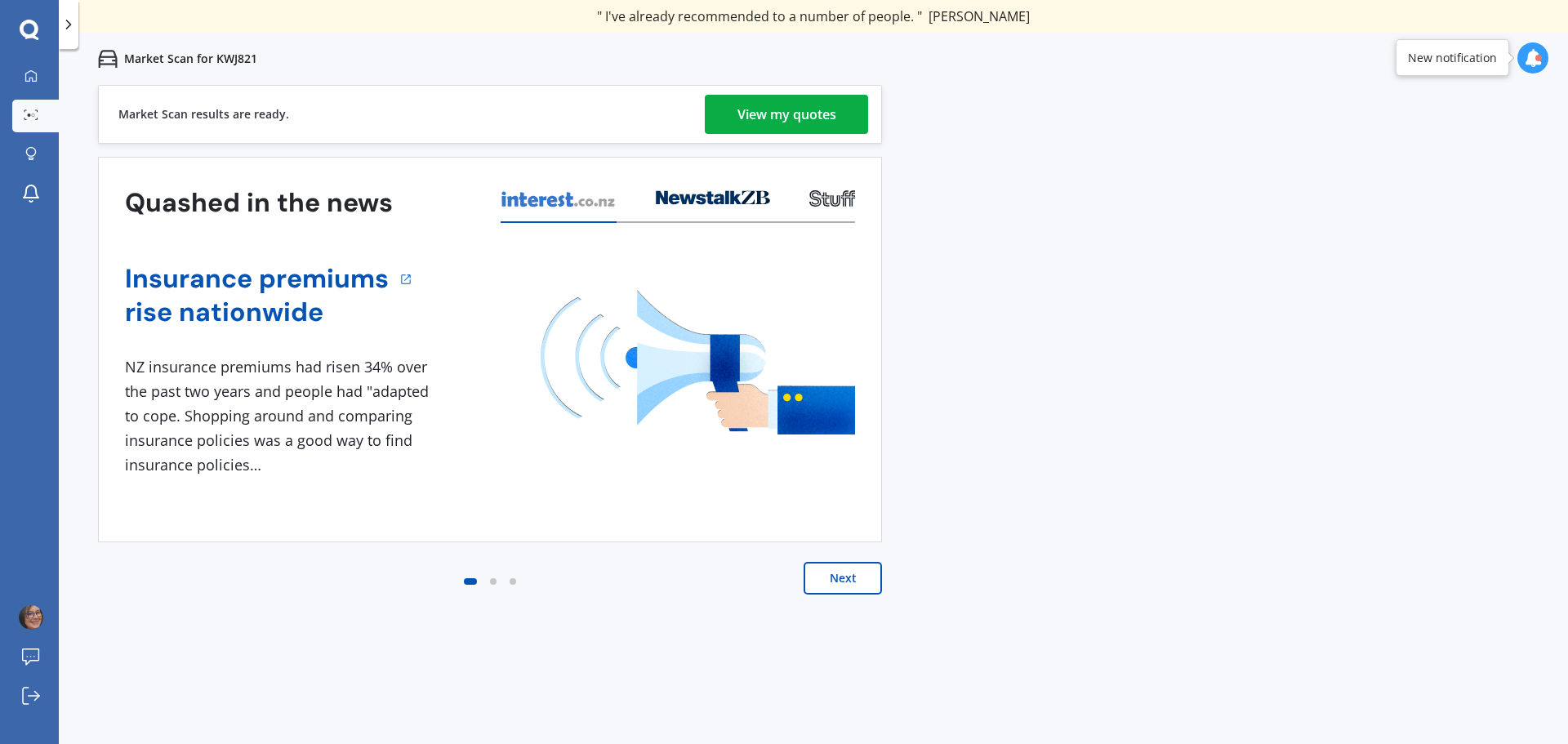
click at [840, 123] on link "View my quotes" at bounding box center [786, 114] width 163 height 40
